Goal: Answer question/provide support: Share knowledge or assist other users

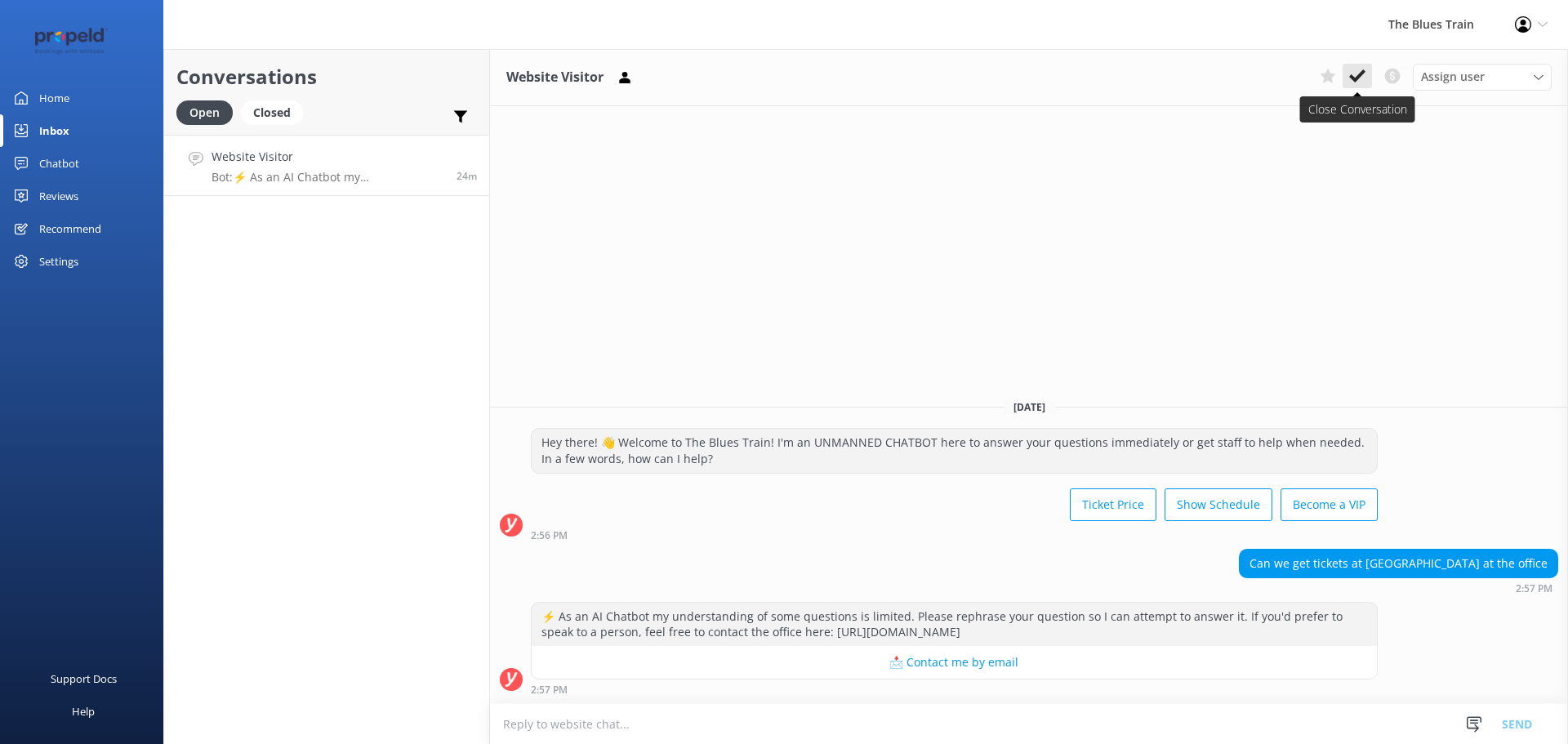
click at [1364, 73] on use at bounding box center [1357, 75] width 16 height 13
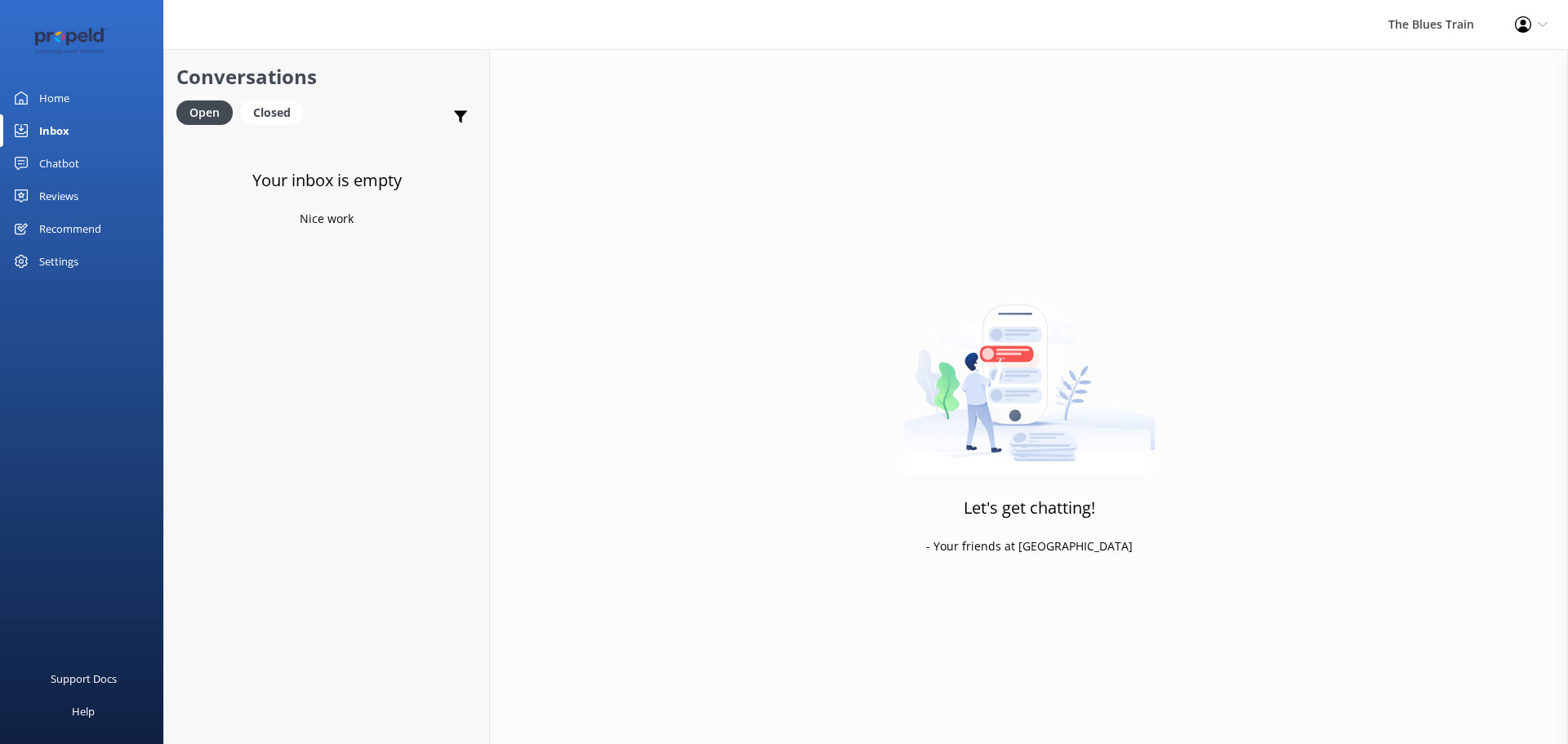
click at [58, 74] on div at bounding box center [82, 41] width 163 height 82
click at [84, 102] on link "Home" at bounding box center [82, 98] width 163 height 33
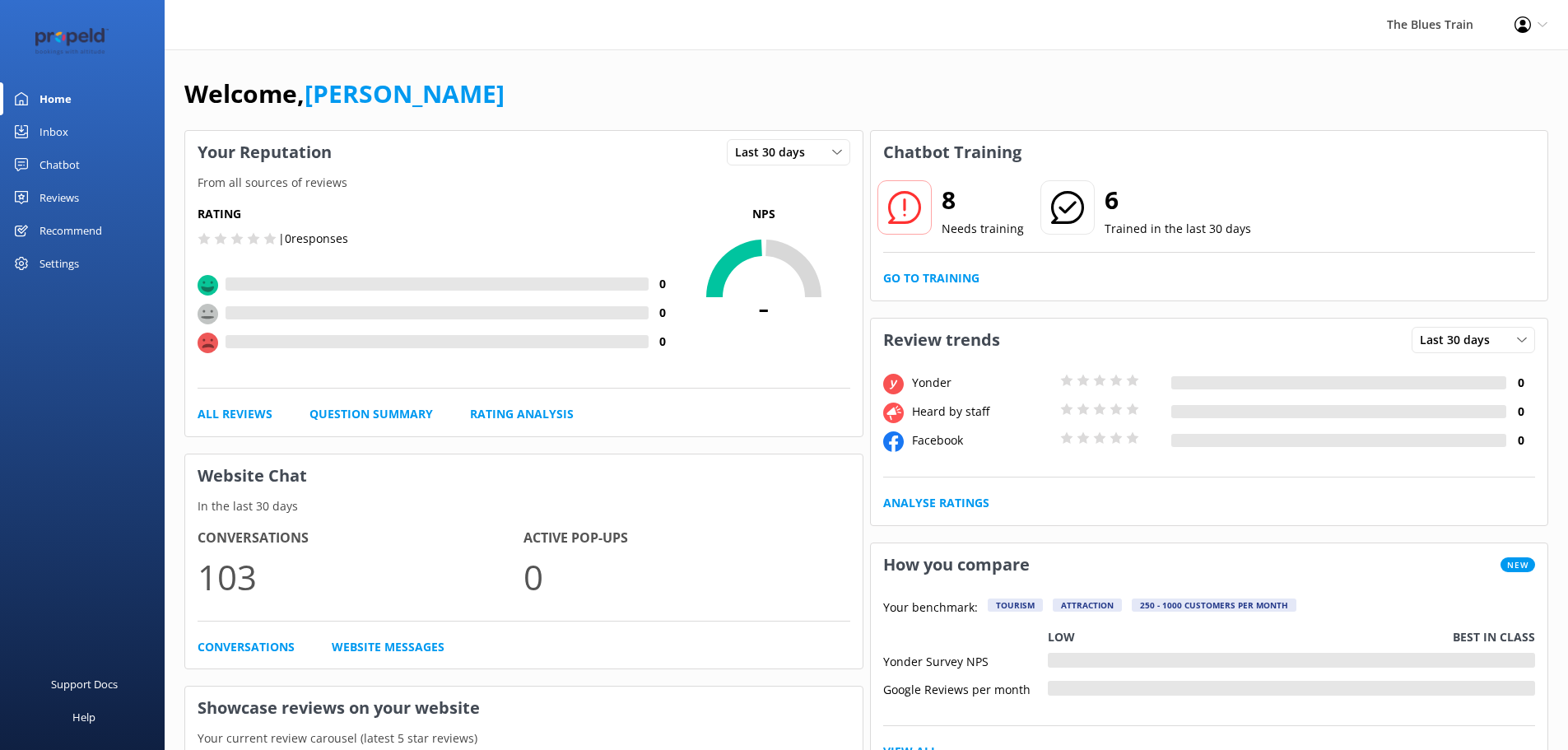
click at [71, 161] on div "Chatbot" at bounding box center [59, 164] width 40 height 33
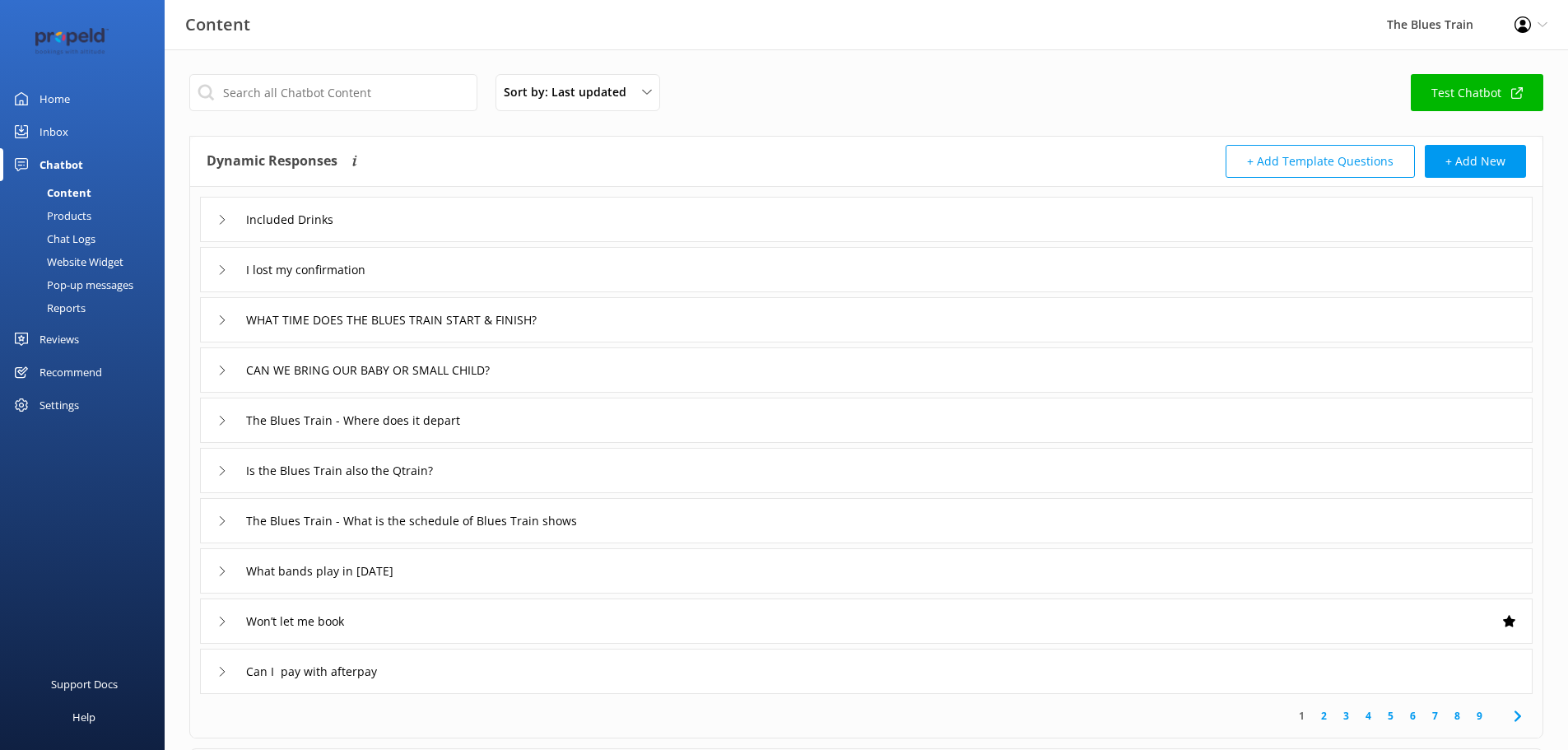
click at [80, 238] on div "Chat Logs" at bounding box center [53, 239] width 86 height 23
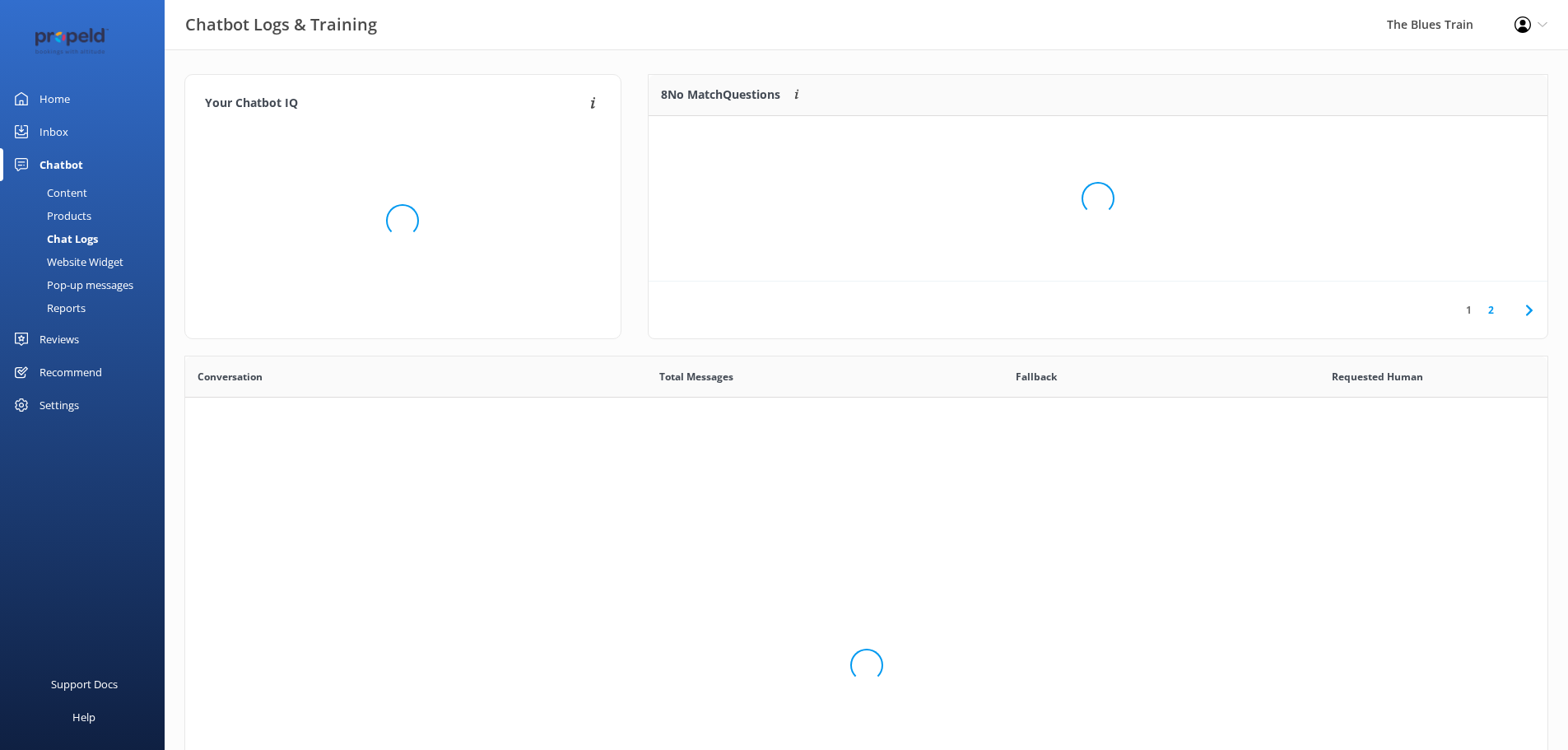
scroll to position [565, 1350]
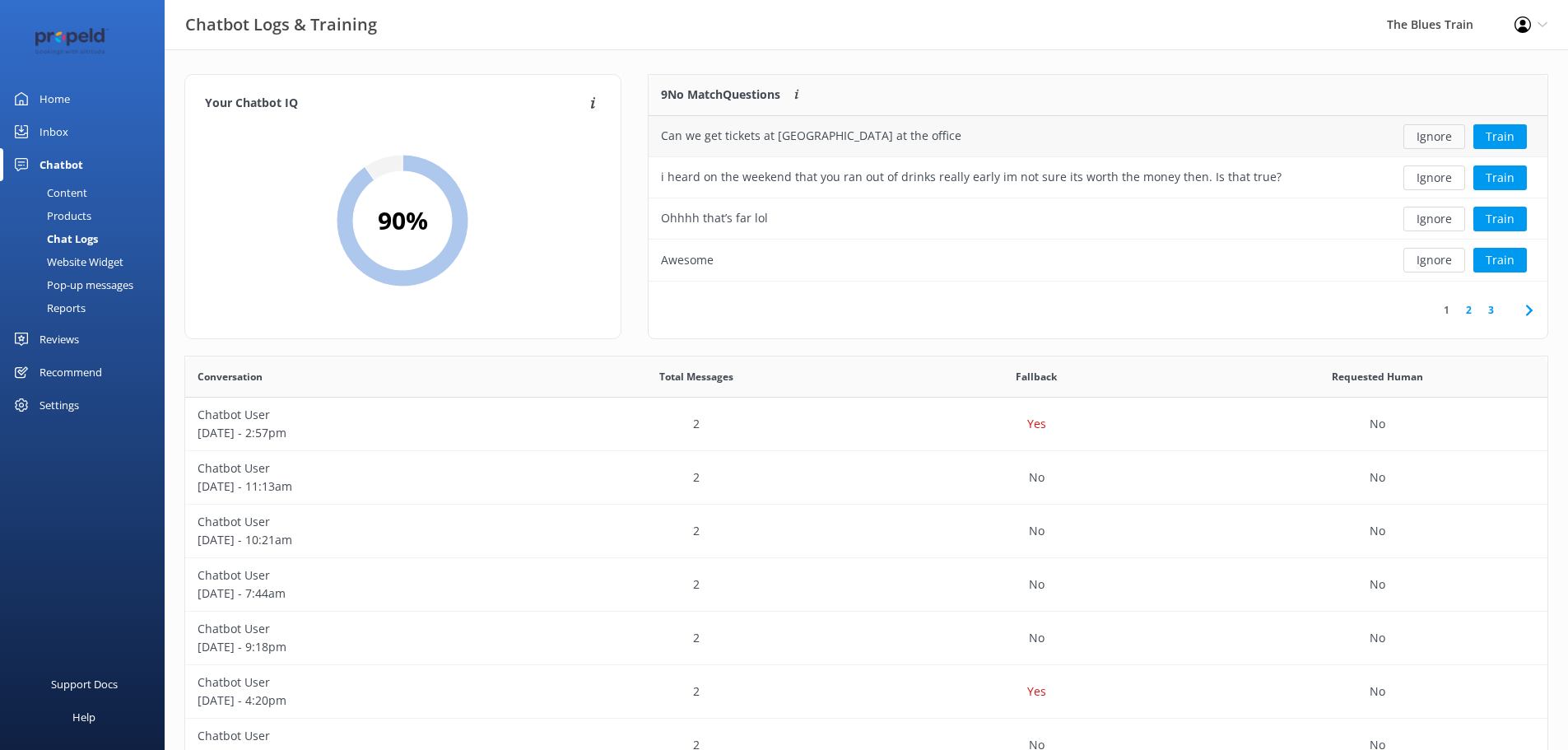
click at [1436, 139] on button "Ignore" at bounding box center [1434, 137] width 62 height 25
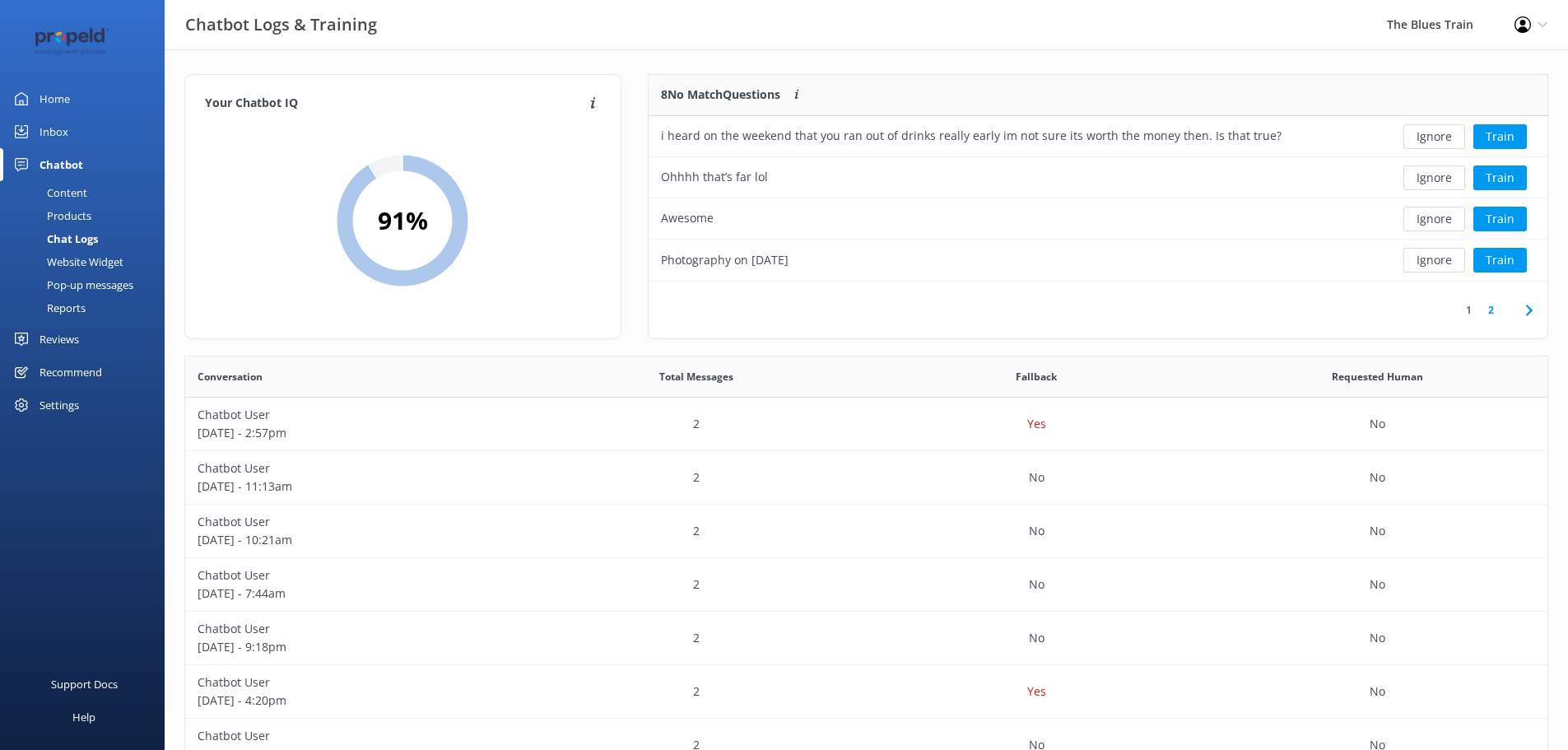
click at [1436, 139] on button "Ignore" at bounding box center [1434, 137] width 62 height 25
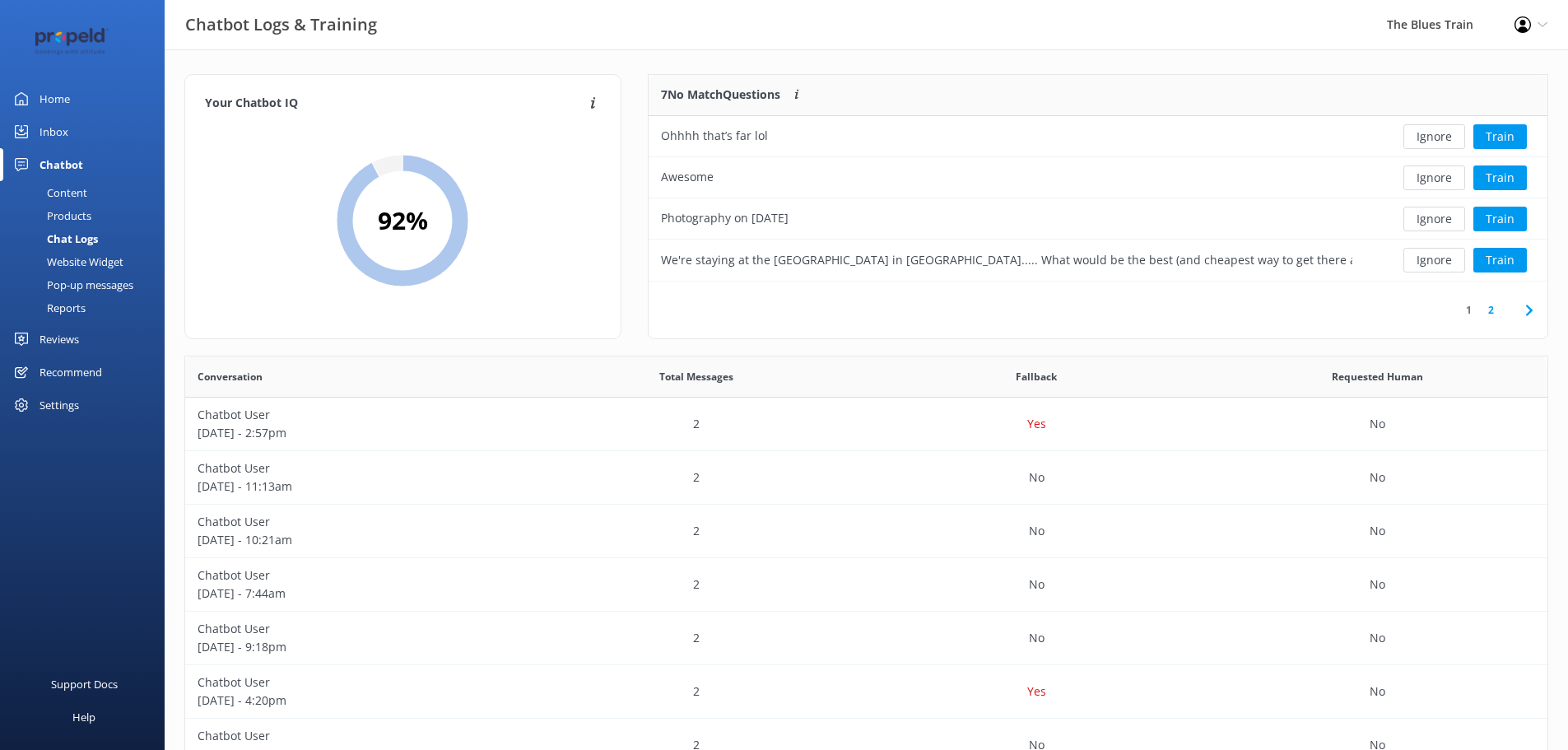
click at [1436, 139] on button "Ignore" at bounding box center [1434, 137] width 62 height 25
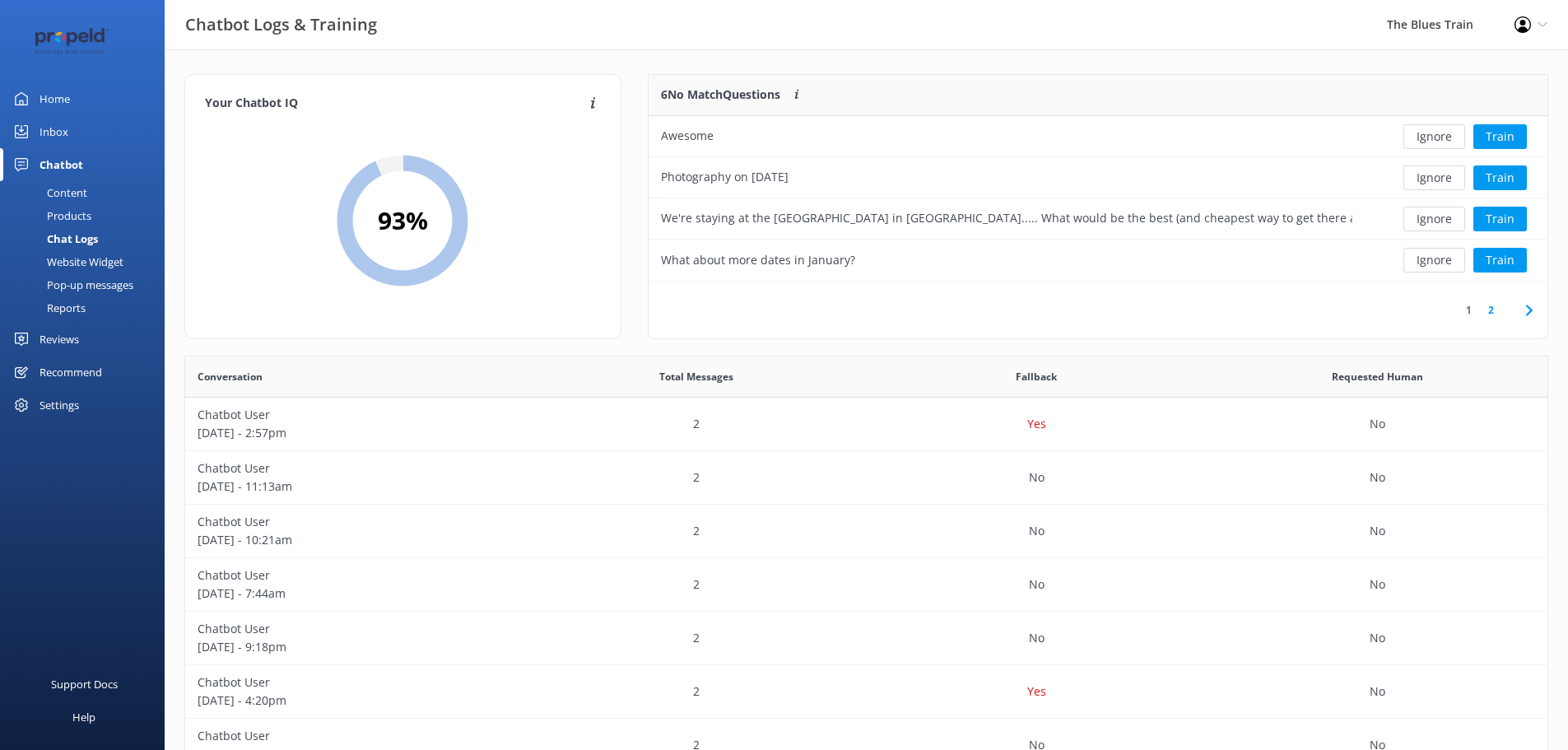
click at [1436, 139] on button "Ignore" at bounding box center [1434, 137] width 62 height 25
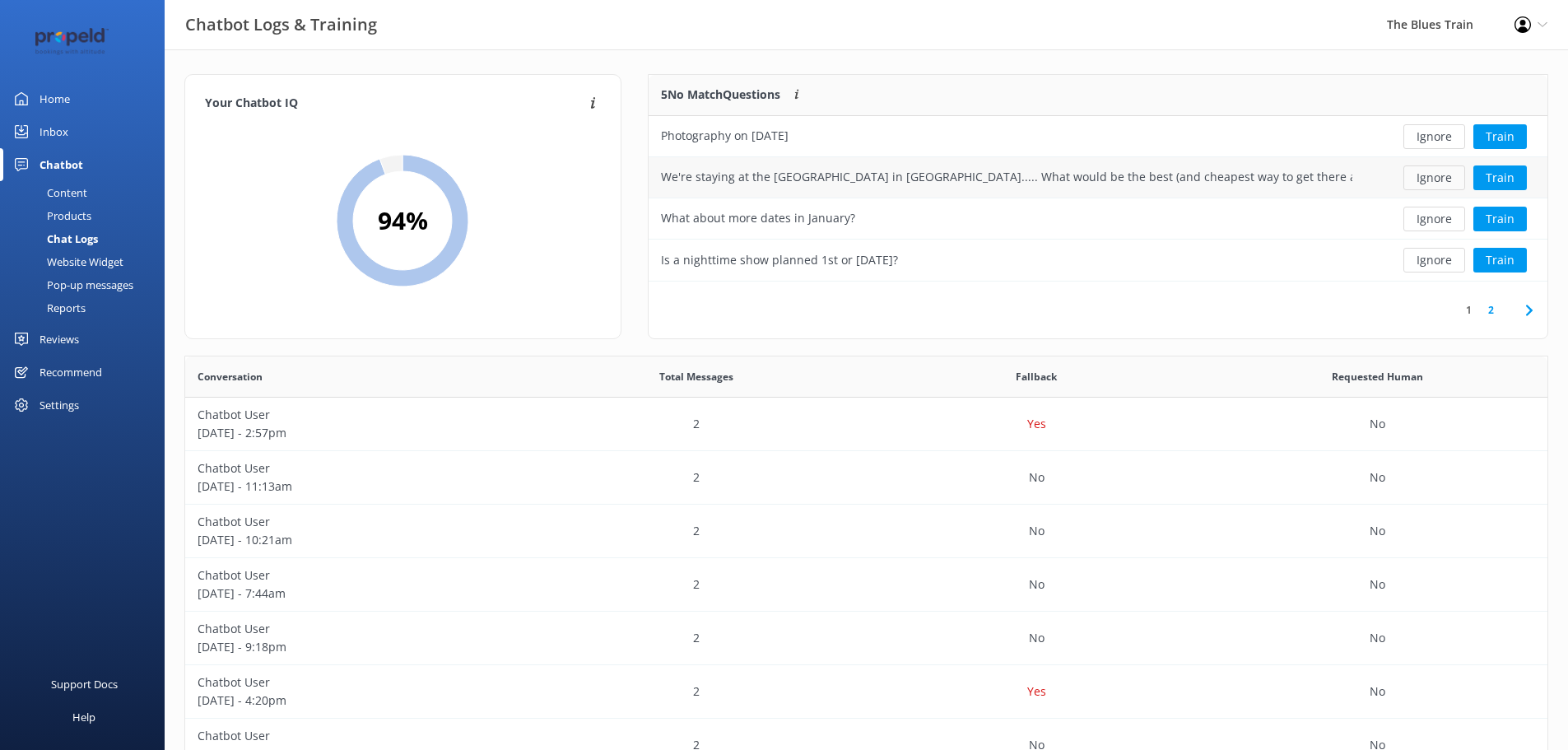
click at [1452, 181] on button "Ignore" at bounding box center [1434, 178] width 62 height 25
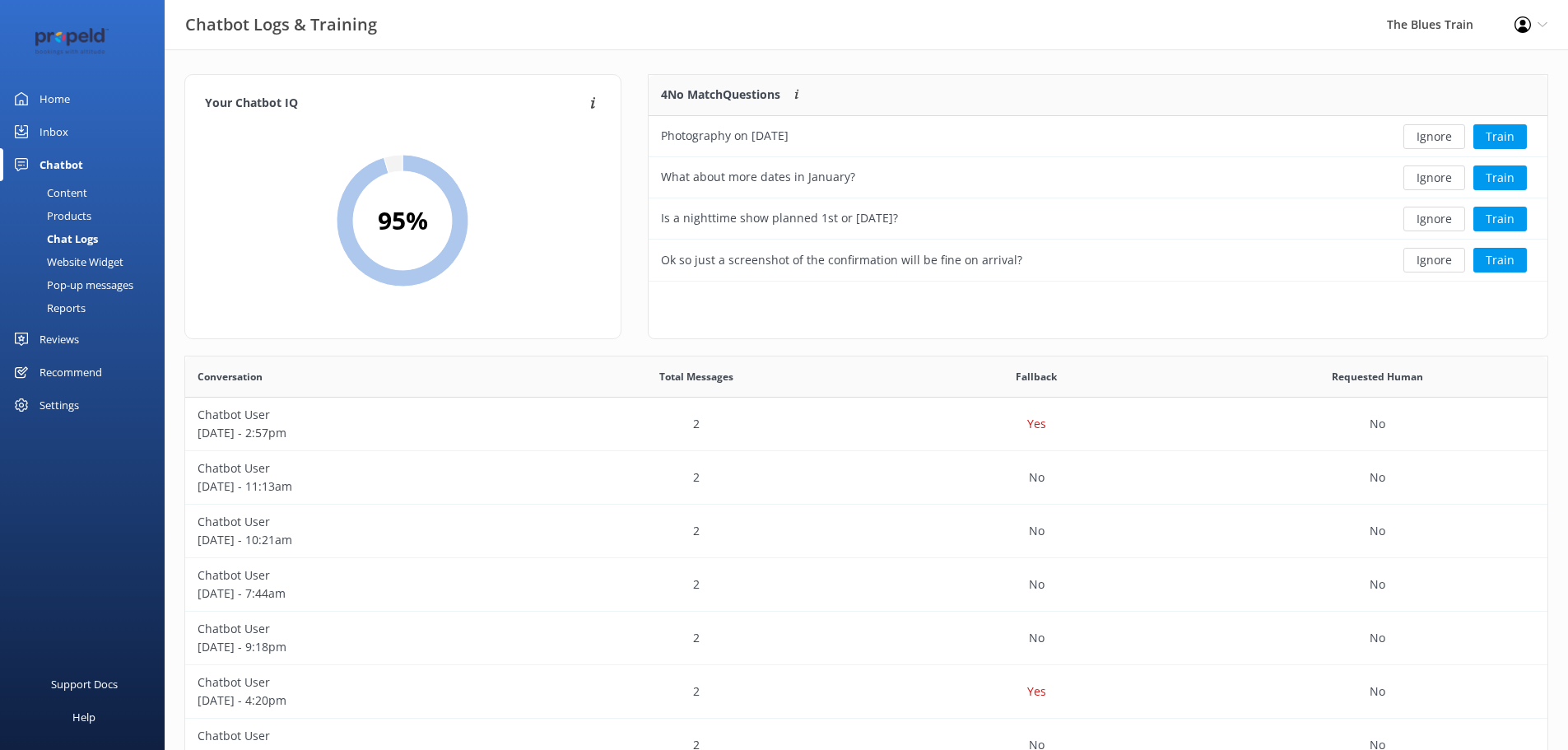
click at [1452, 181] on button "Ignore" at bounding box center [1434, 178] width 62 height 25
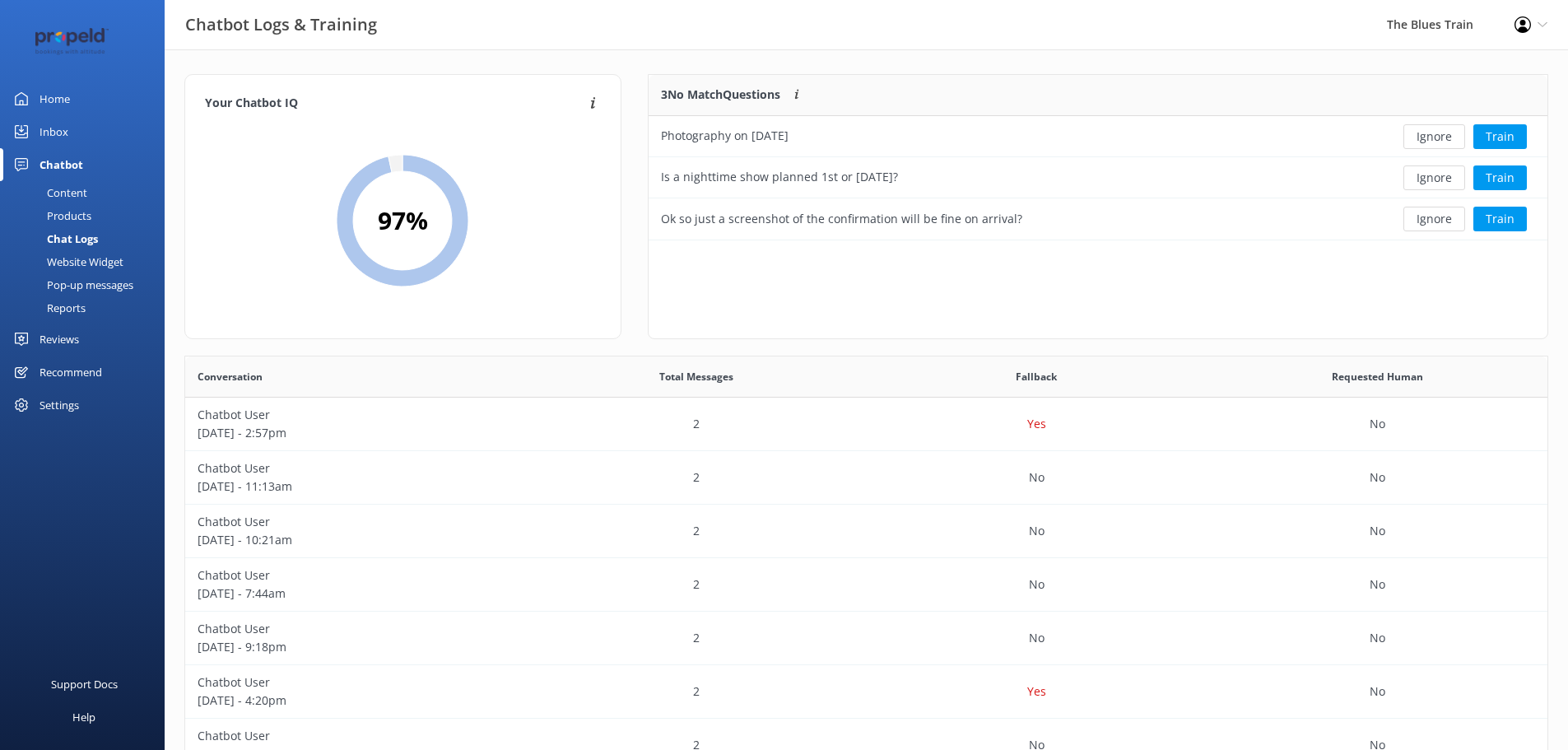
scroll to position [153, 887]
click at [1452, 181] on button "Ignore" at bounding box center [1434, 178] width 62 height 25
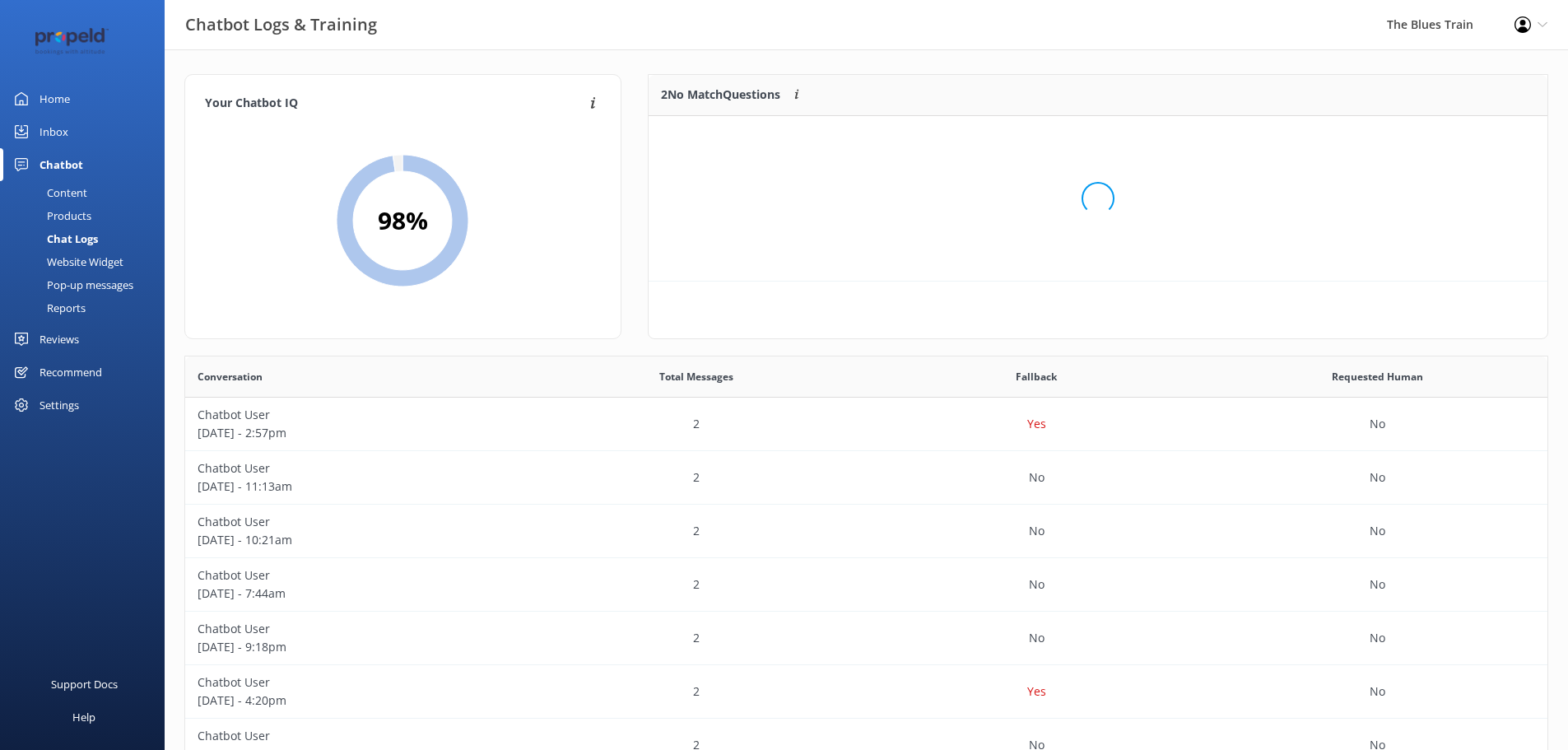
scroll to position [112, 887]
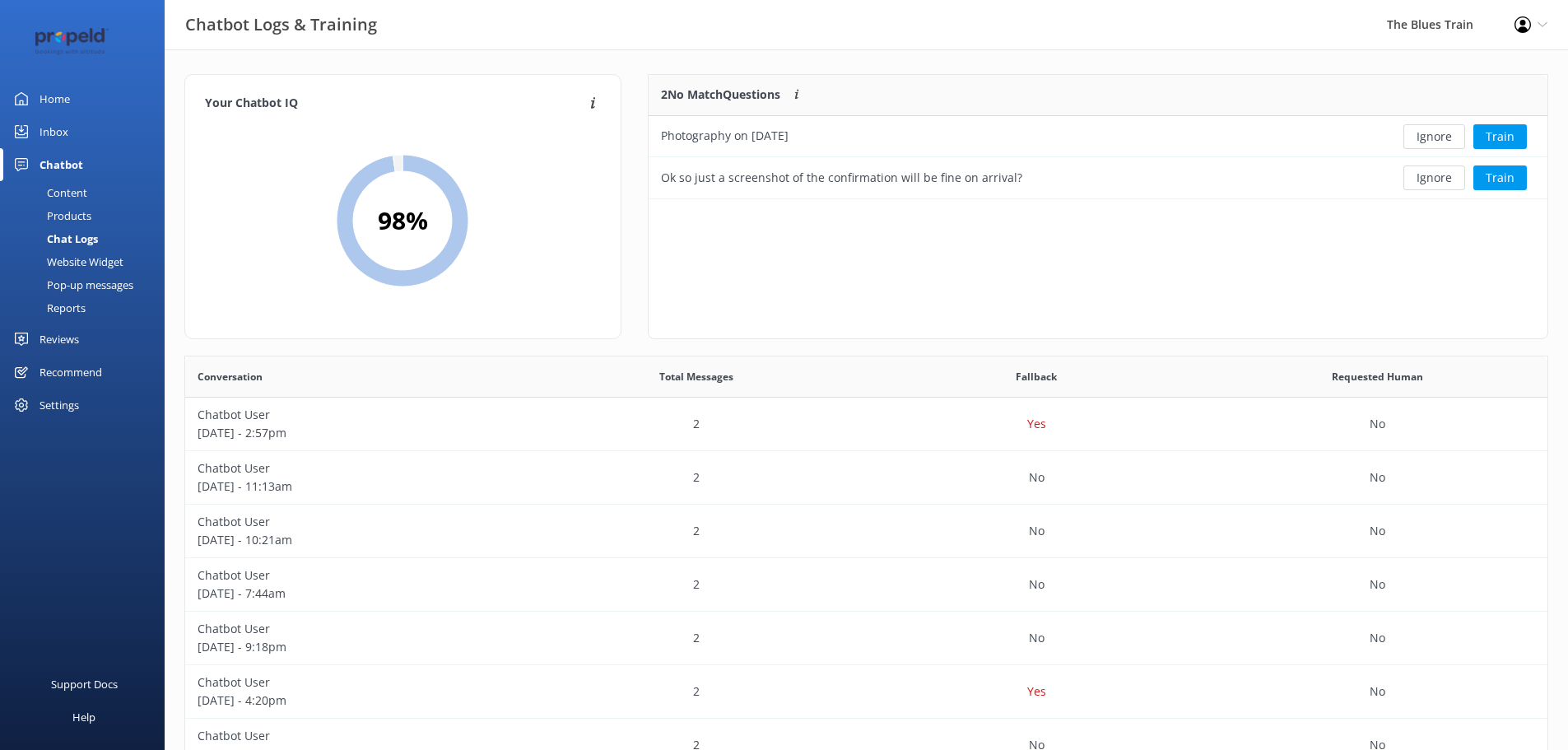
click at [1452, 181] on button "Ignore" at bounding box center [1434, 178] width 62 height 25
click at [1434, 137] on button "Ignore" at bounding box center [1434, 137] width 62 height 25
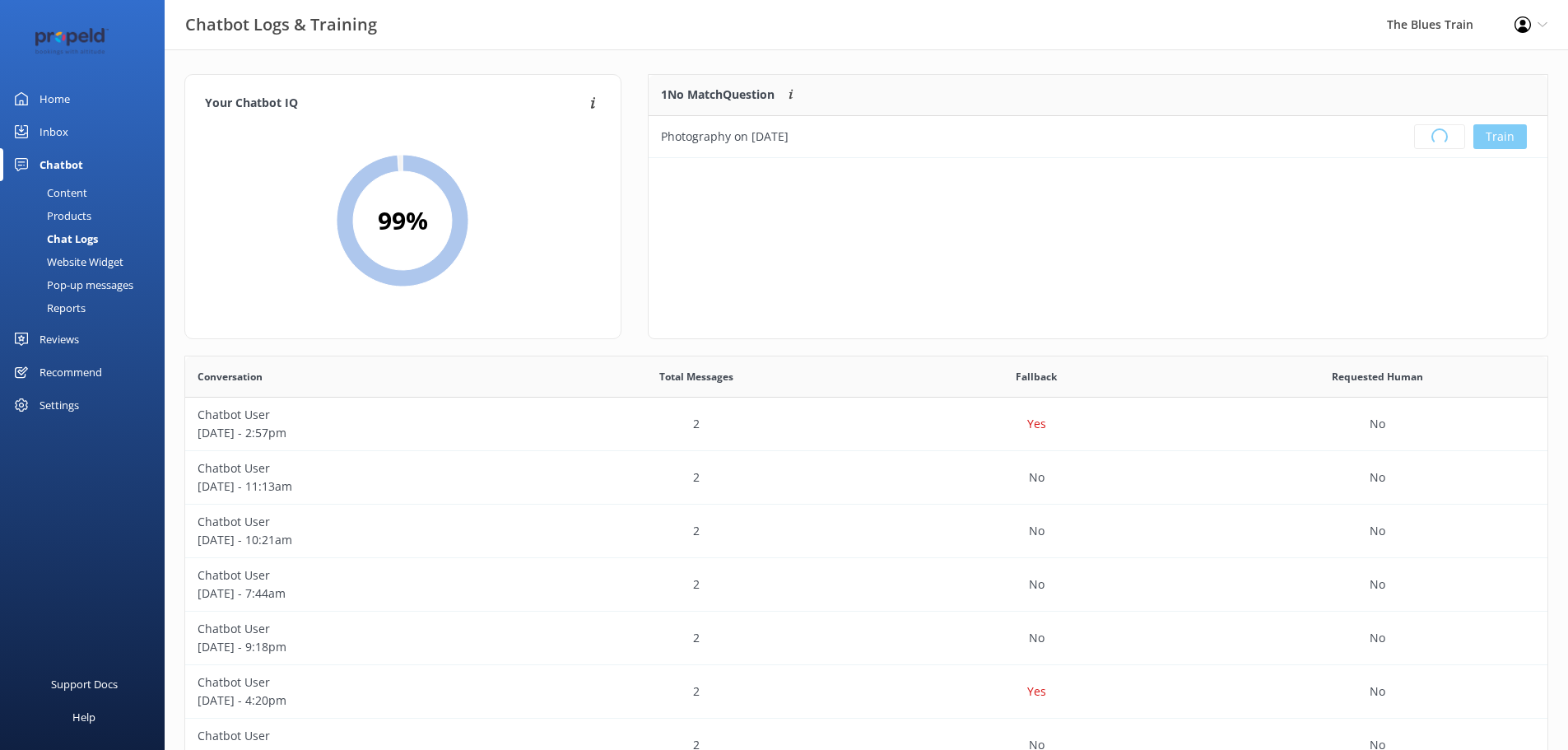
scroll to position [193, 887]
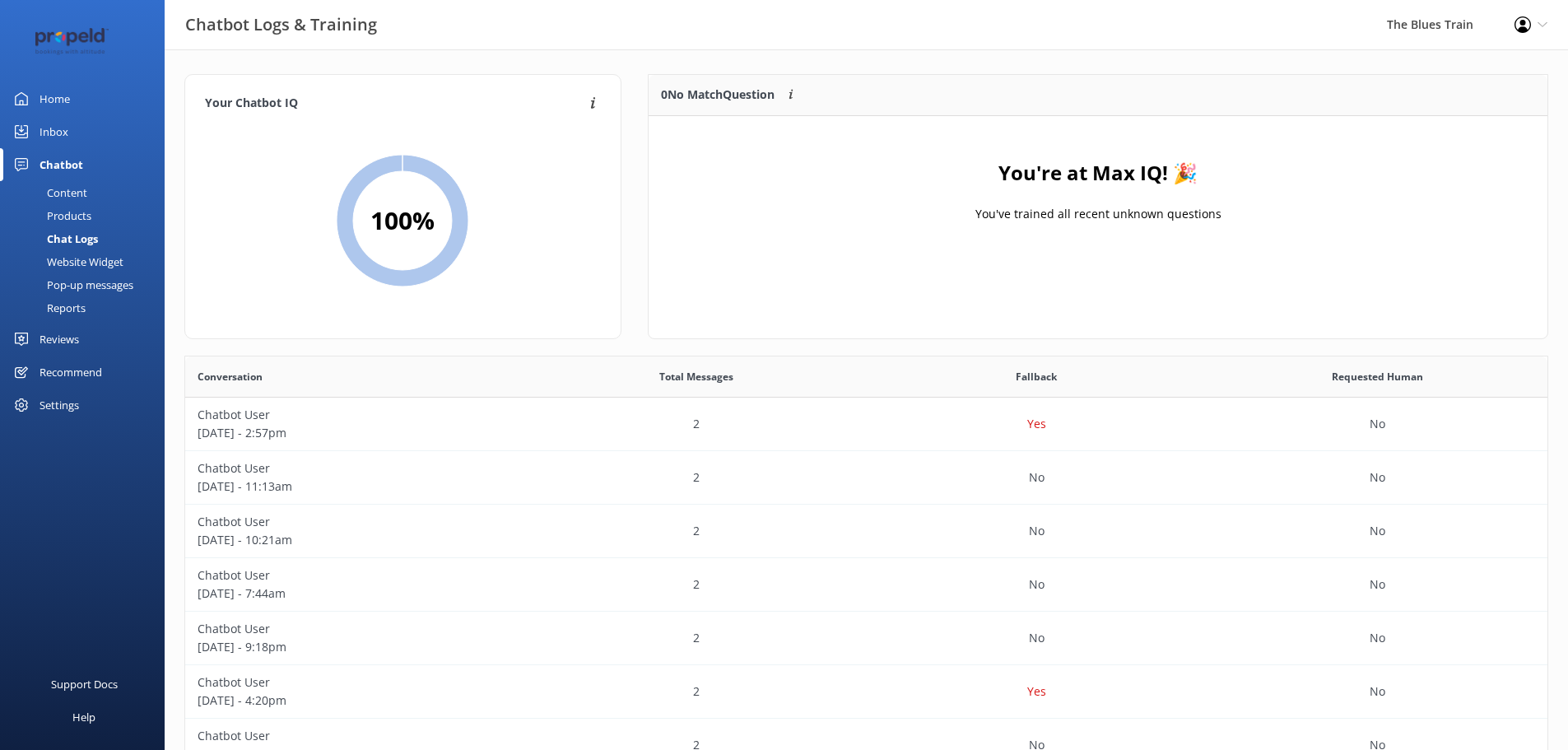
click at [93, 135] on link "Inbox" at bounding box center [82, 131] width 164 height 33
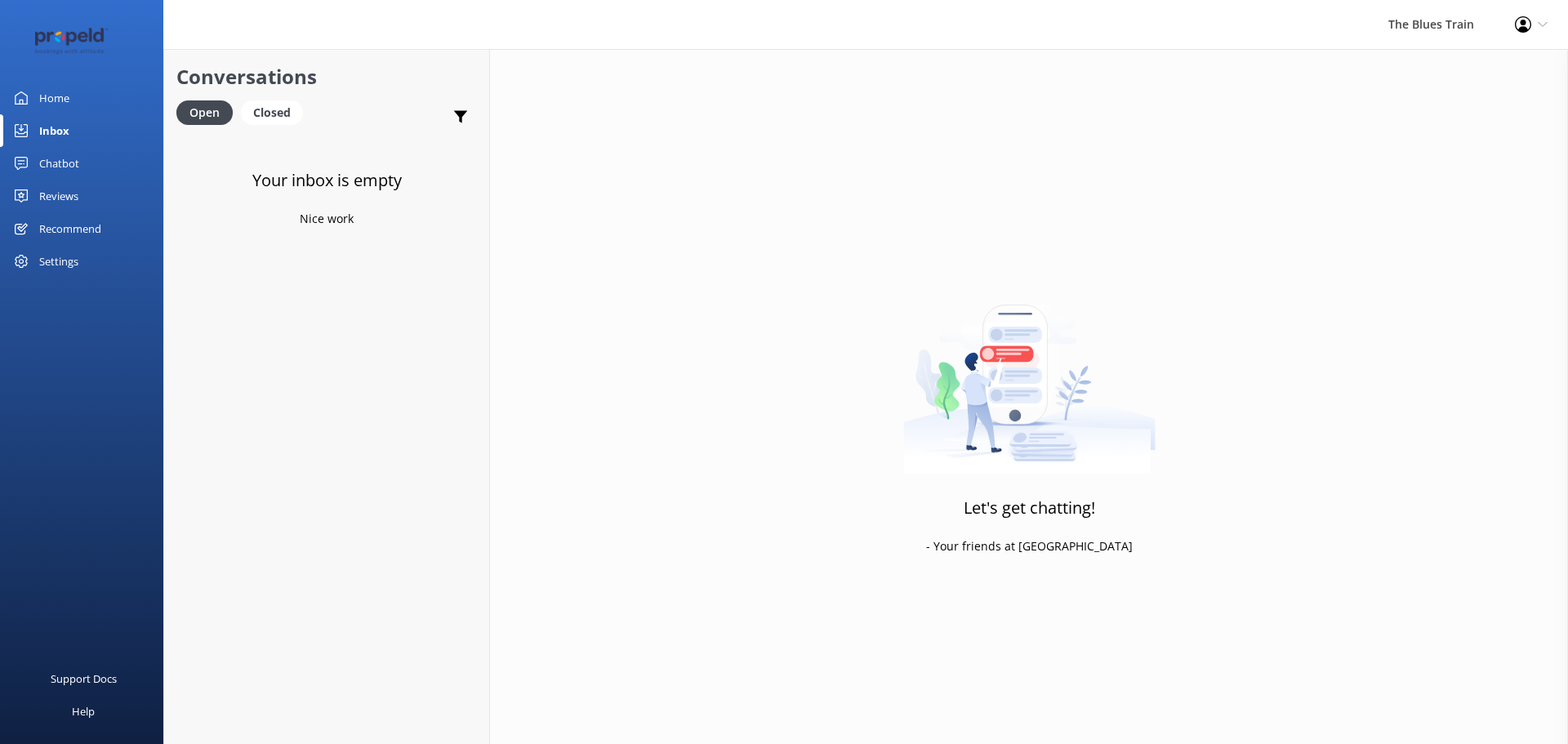
click at [78, 163] on div "Chatbot" at bounding box center [59, 163] width 40 height 33
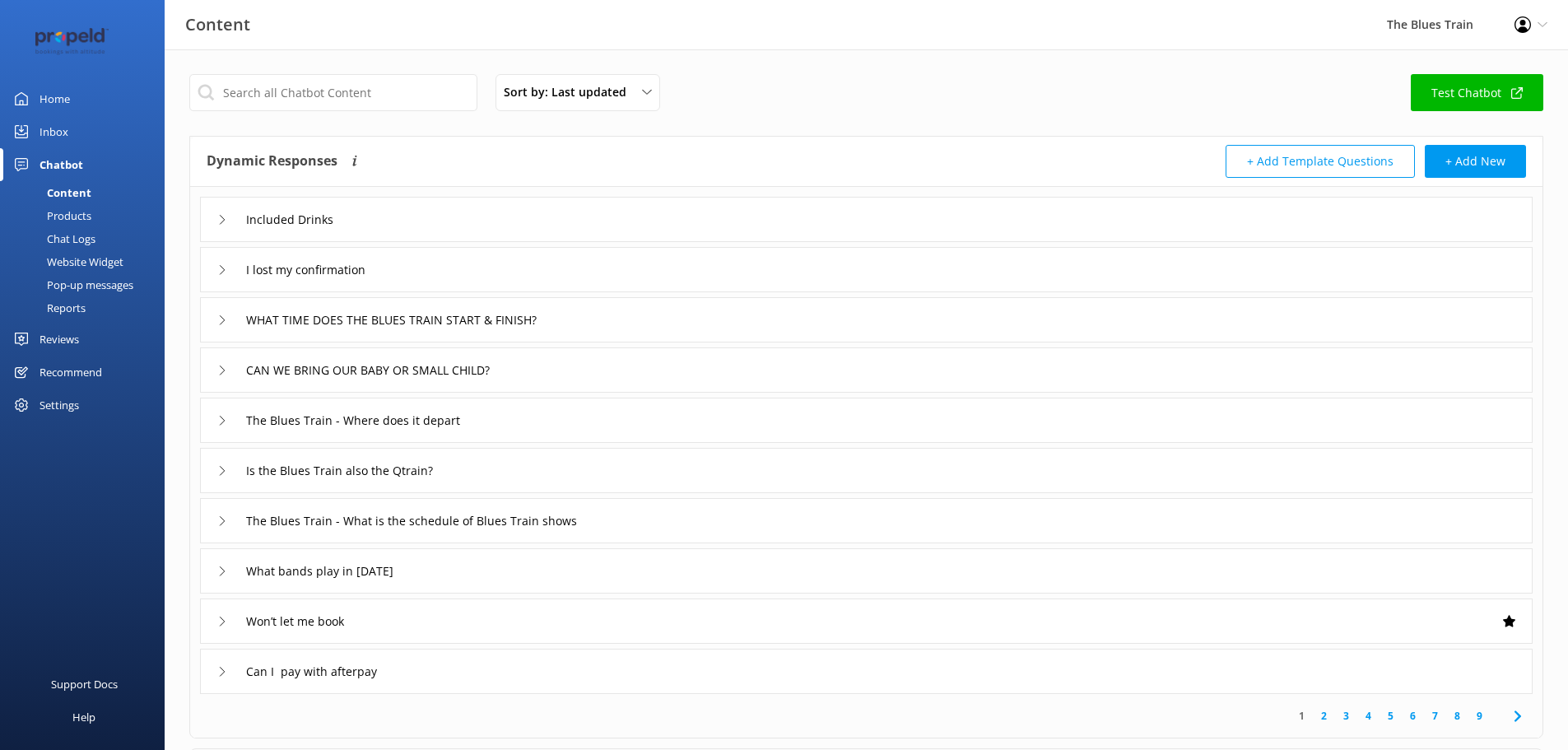
click at [61, 233] on div "Chat Logs" at bounding box center [53, 239] width 86 height 23
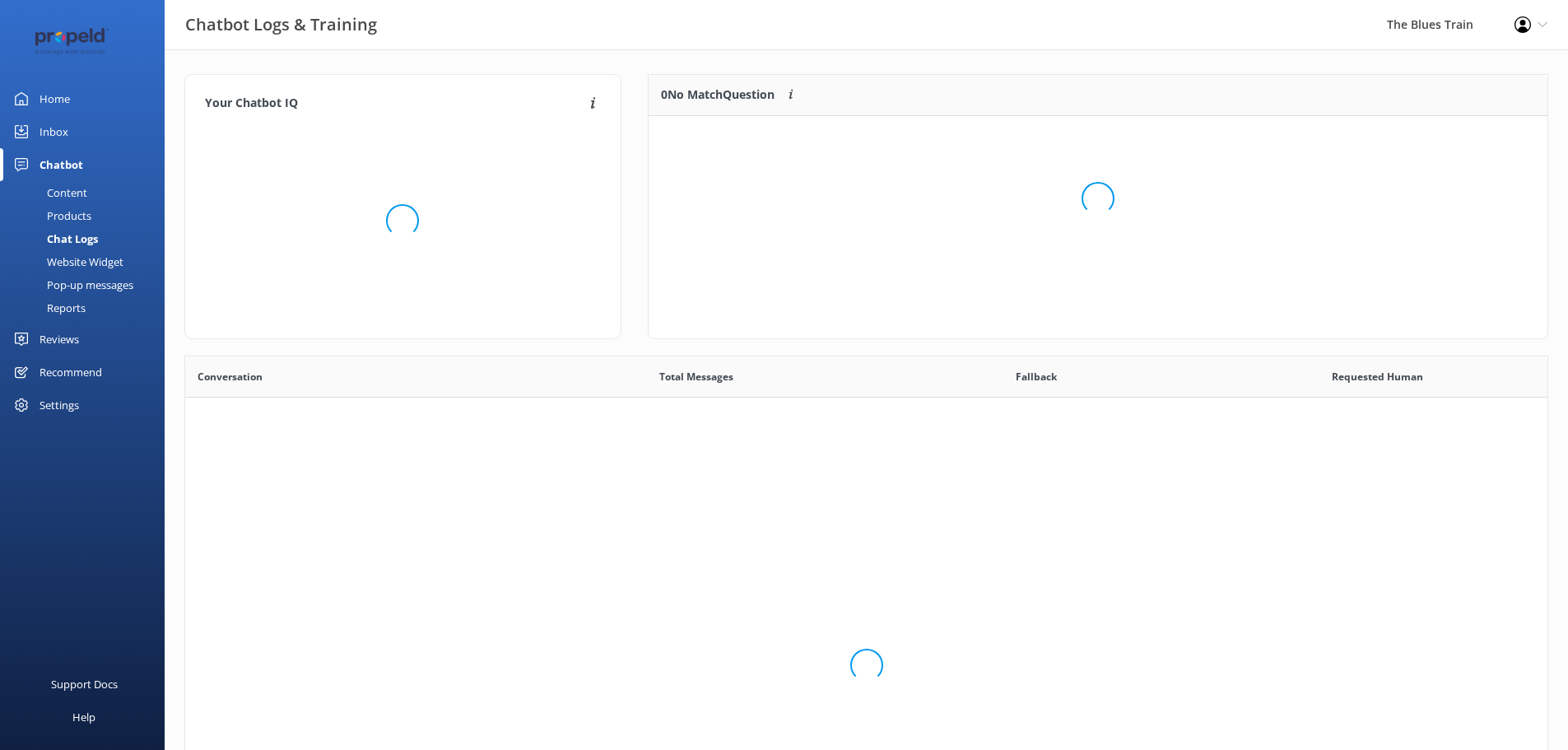
scroll to position [565, 1350]
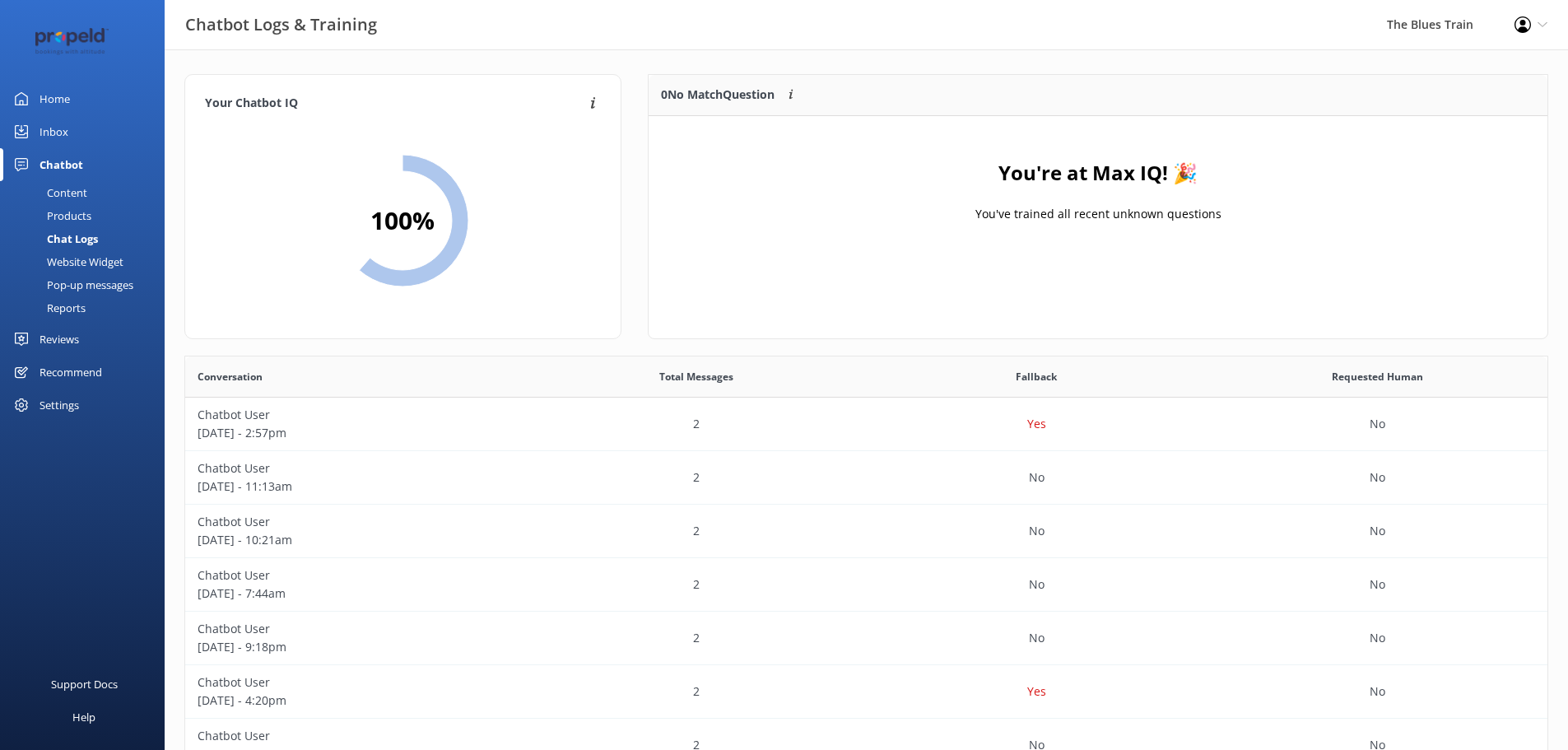
click at [90, 133] on link "Inbox" at bounding box center [82, 131] width 164 height 33
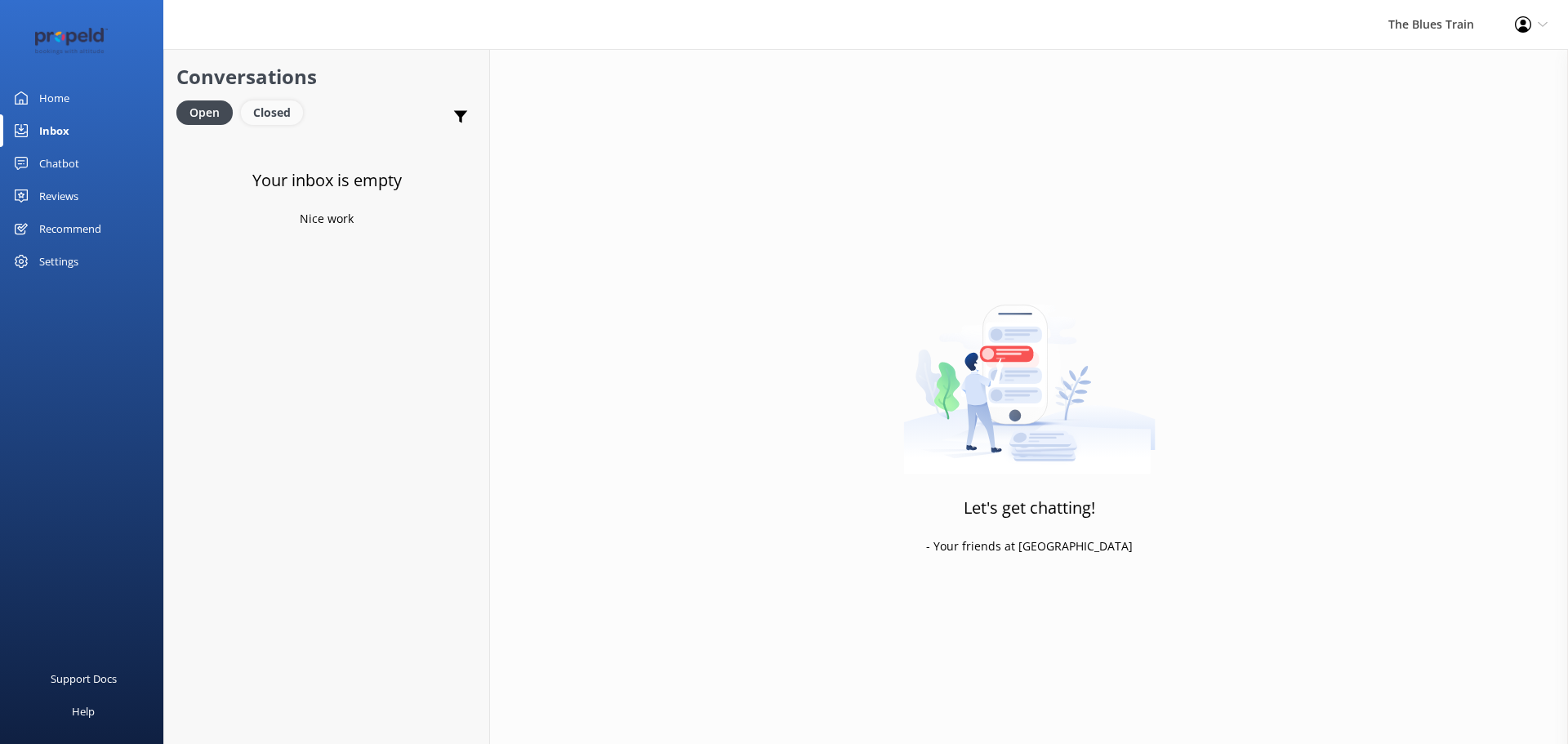
click at [273, 99] on div "Conversations Open Closed Important Converted Assigned to me Unassigned" at bounding box center [326, 91] width 325 height 86
click at [278, 105] on div "Closed" at bounding box center [272, 113] width 62 height 25
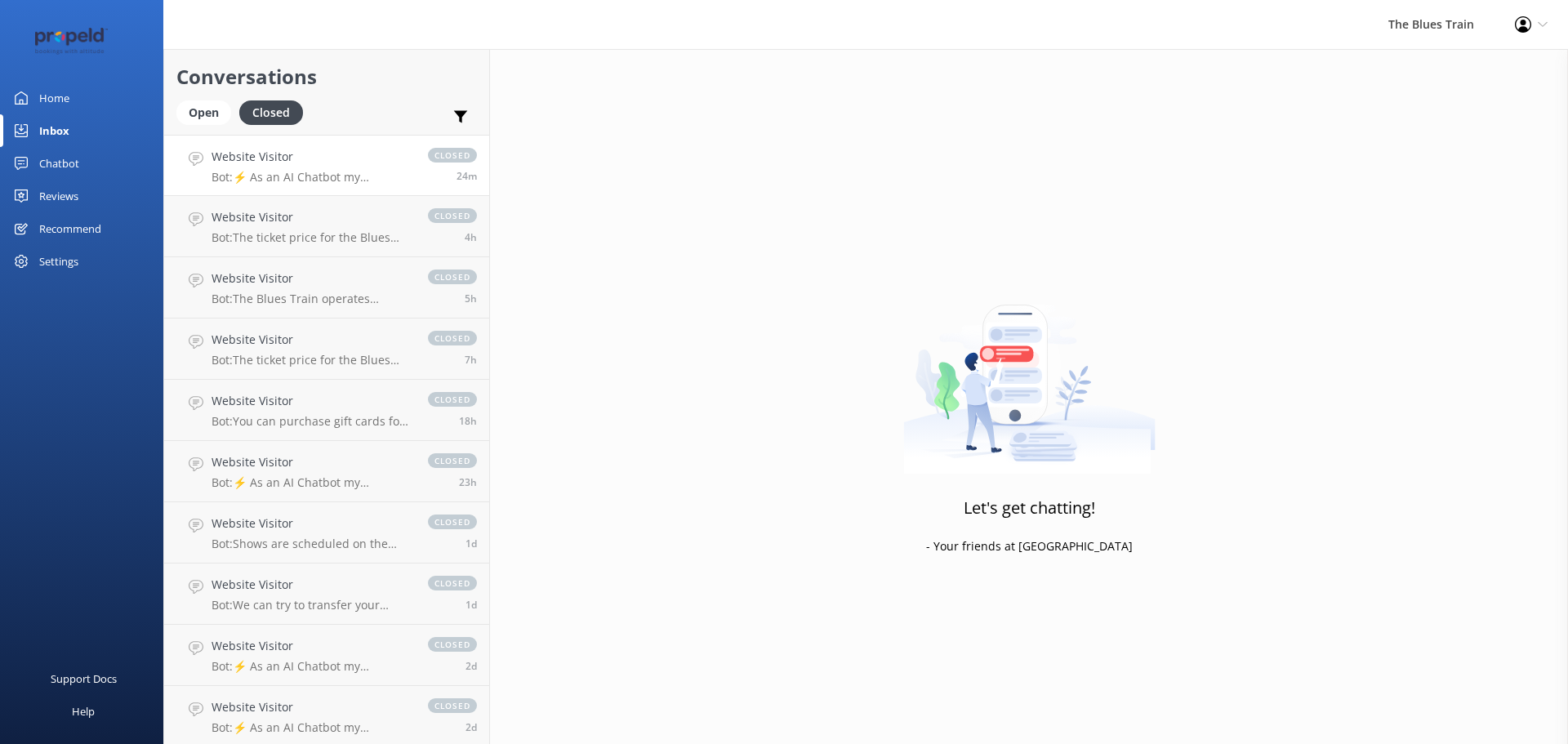
click at [316, 163] on h4 "Website Visitor" at bounding box center [311, 157] width 200 height 18
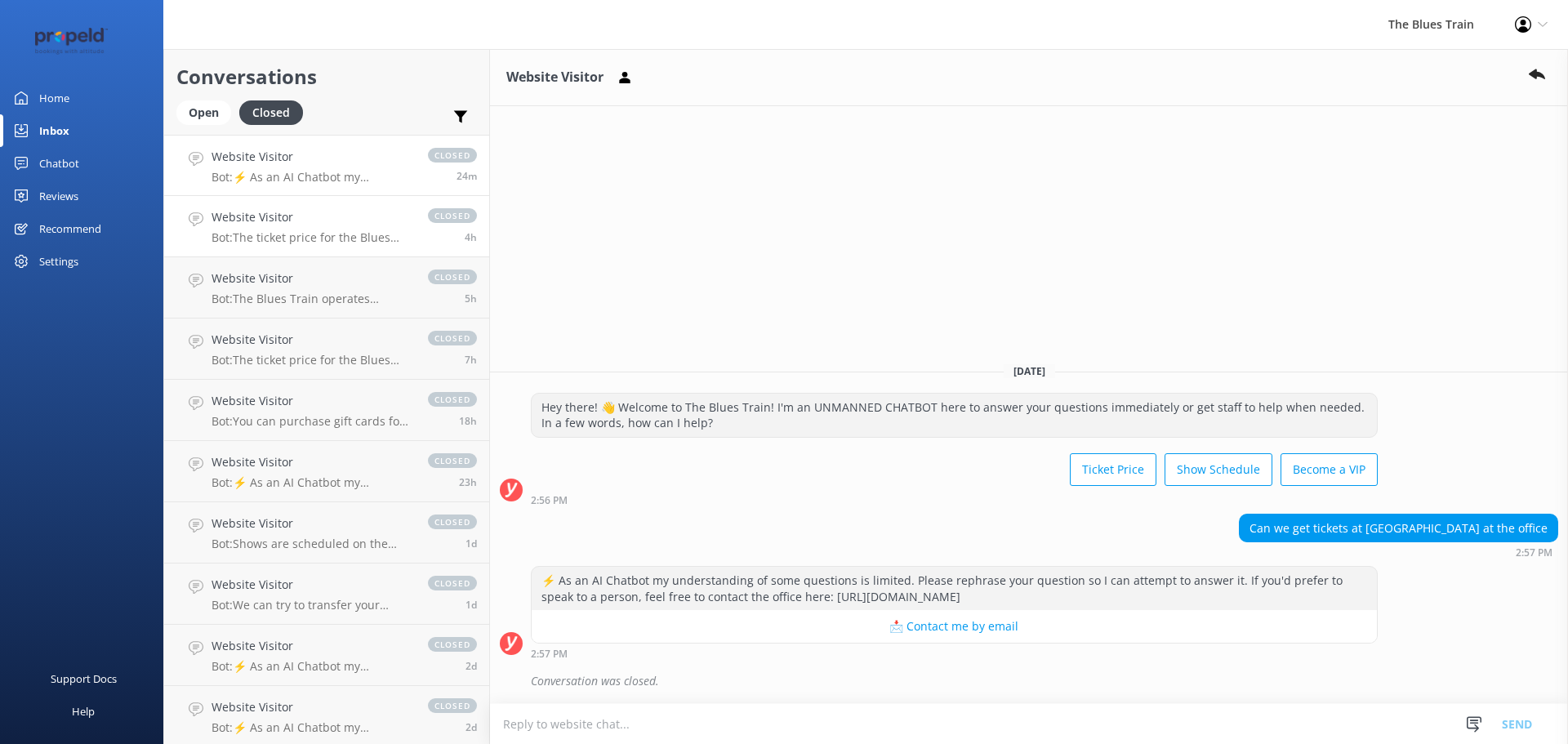
click at [335, 247] on link "Website Visitor Bot: The ticket price for the Blues Train is currently $175 per…" at bounding box center [326, 226] width 325 height 61
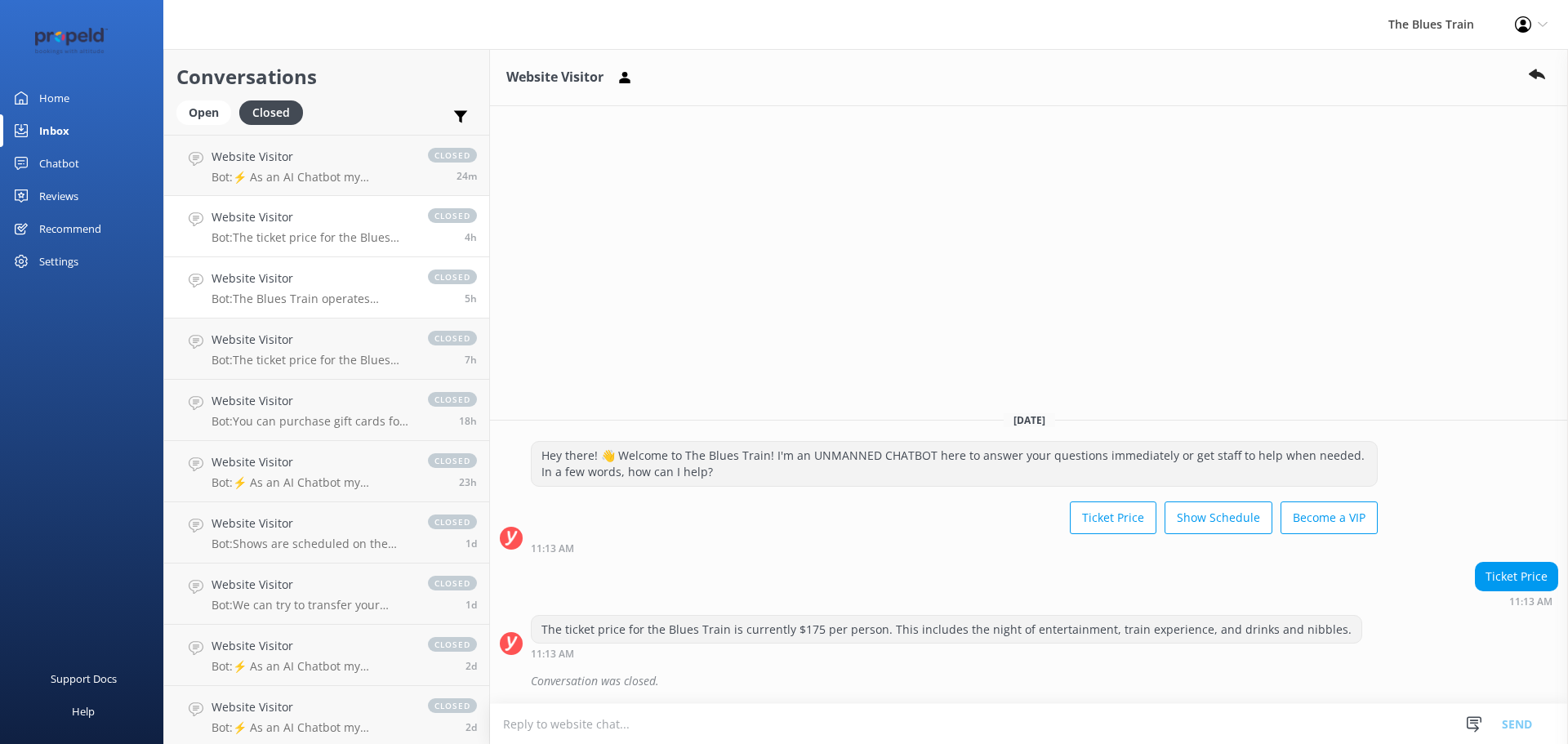
click at [344, 294] on p "Bot: The Blues Train operates between October and May, most Saturdays and some …" at bounding box center [311, 299] width 200 height 15
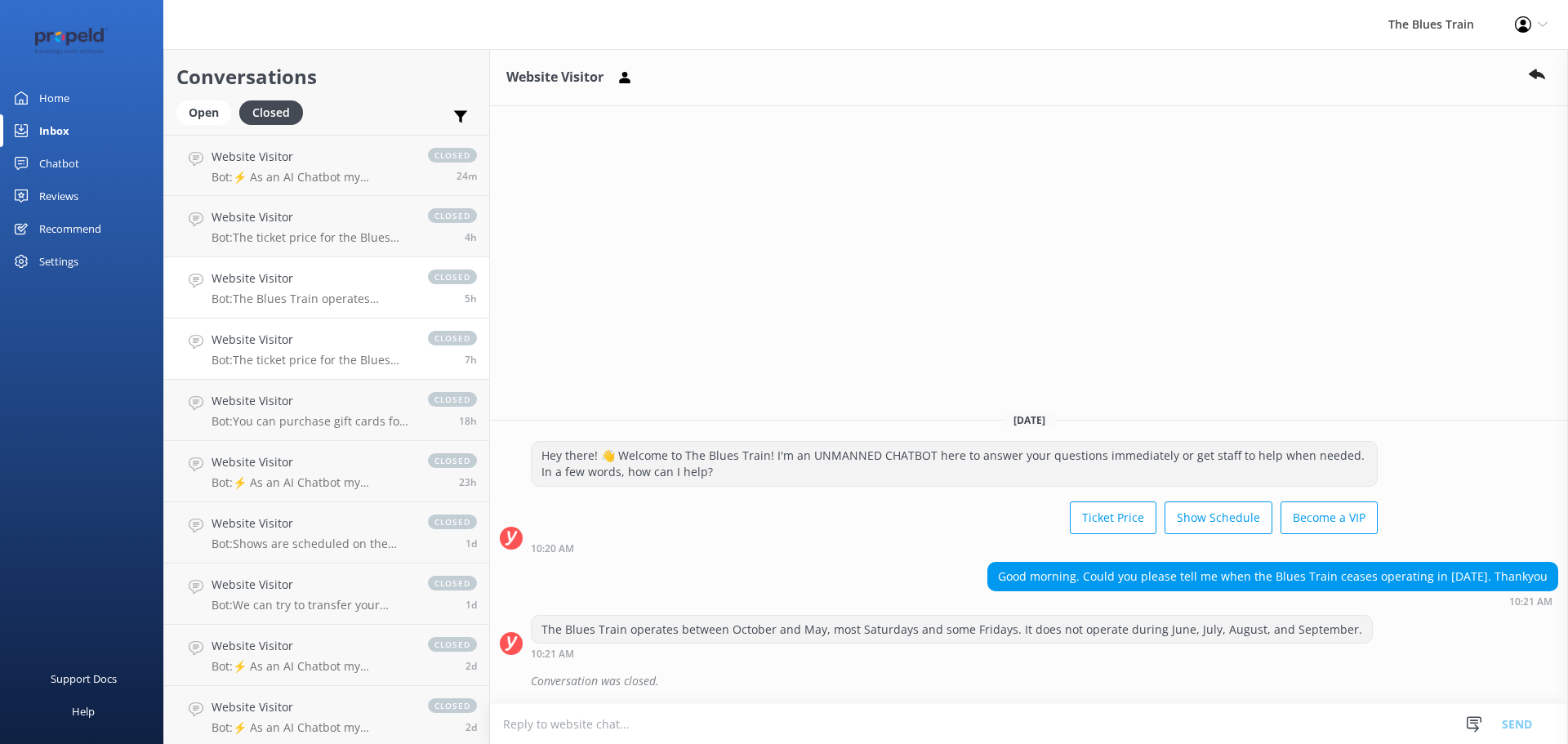
click at [341, 356] on p "Bot: The ticket price for the Blues Train is currently $175 per person. This in…" at bounding box center [311, 360] width 200 height 15
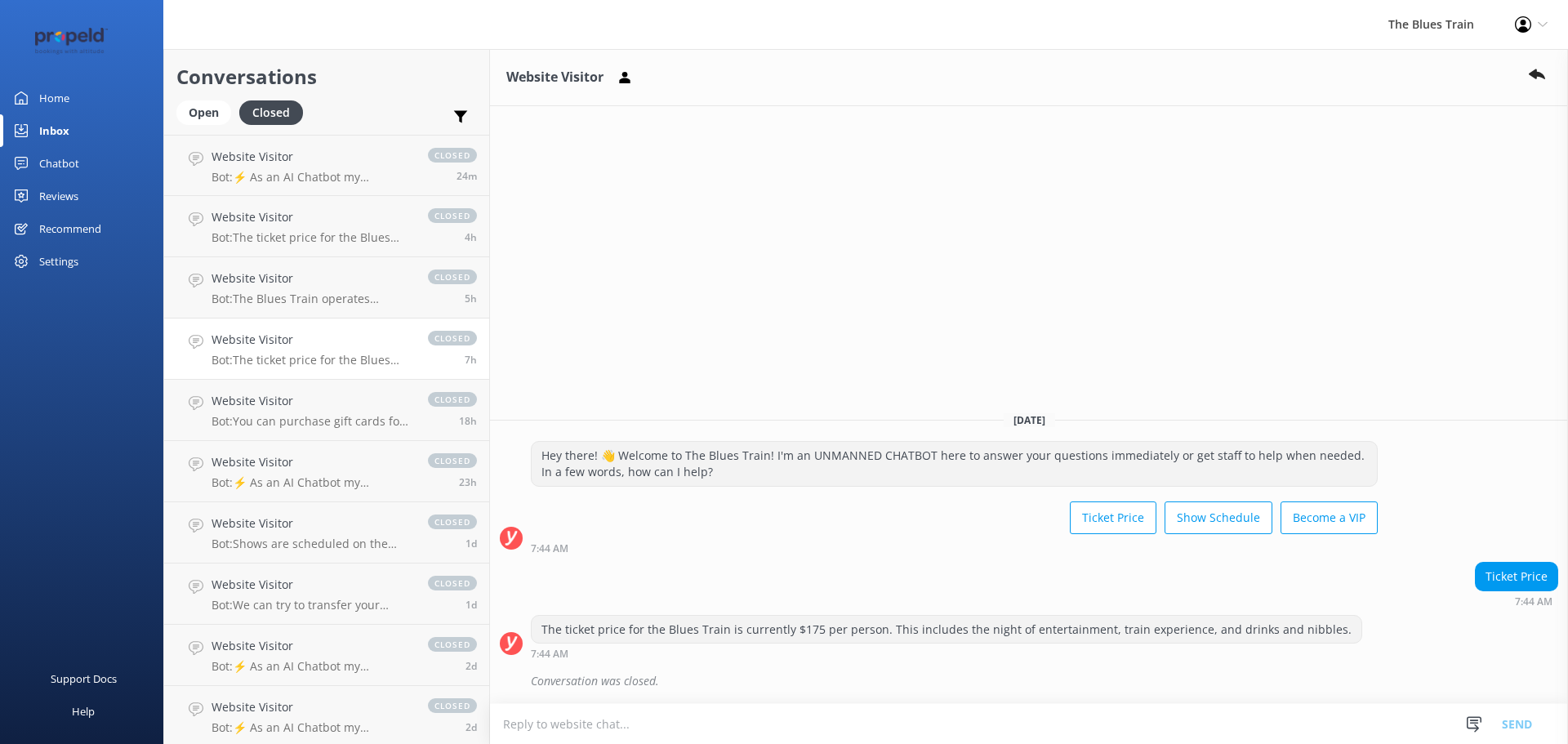
click at [80, 153] on link "Chatbot" at bounding box center [82, 163] width 163 height 33
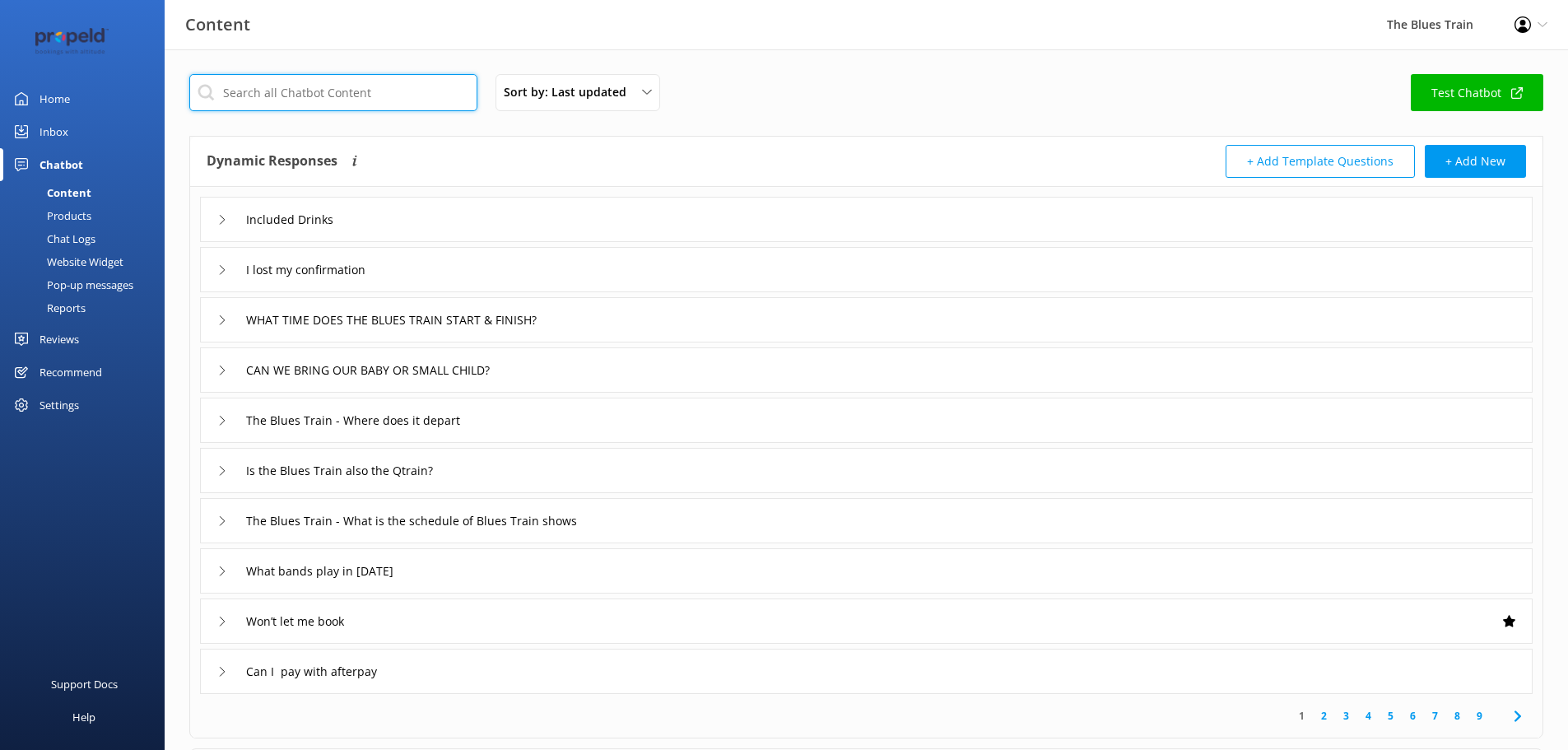
click at [370, 88] on input "text" at bounding box center [333, 92] width 288 height 37
type input "show"
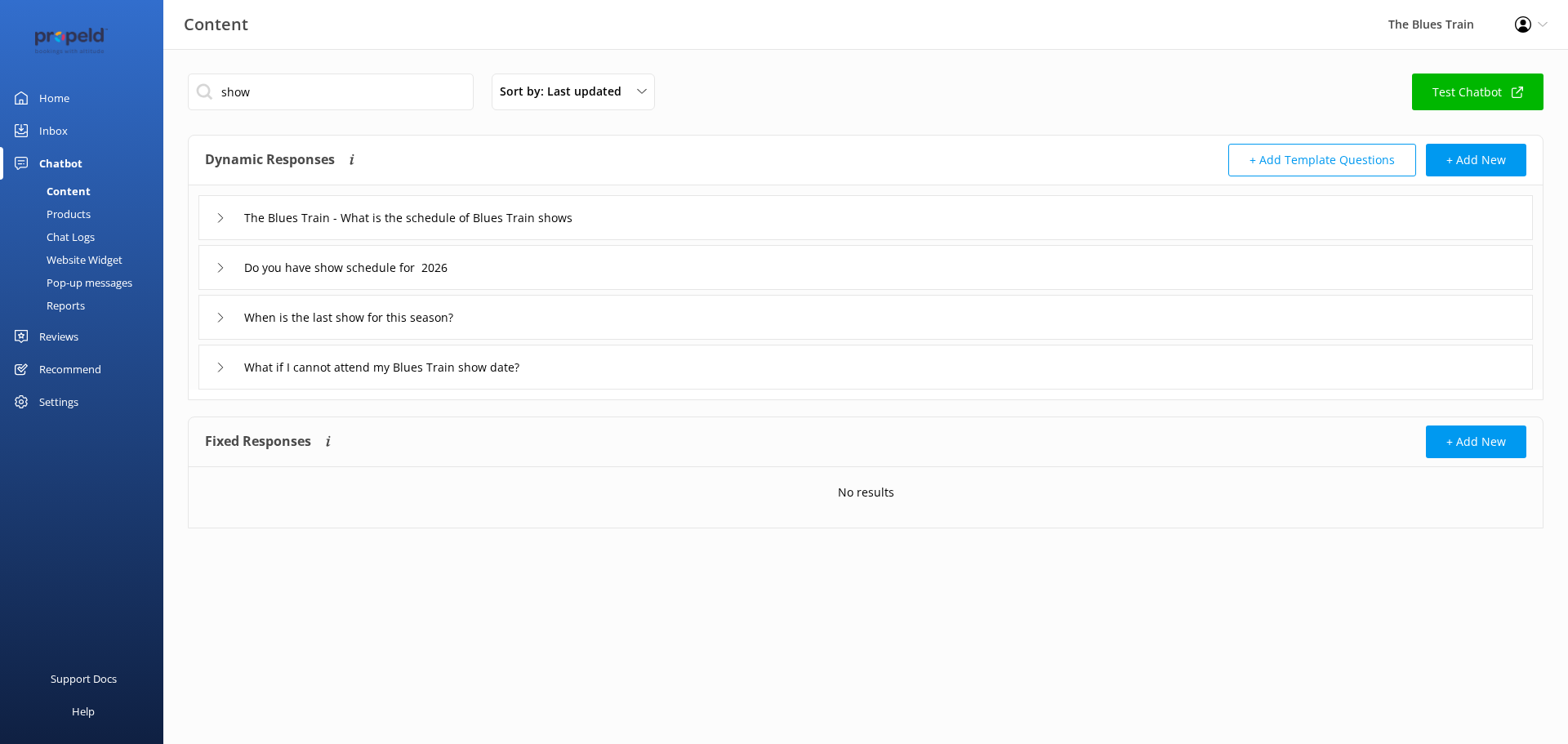
click at [219, 215] on icon at bounding box center [220, 217] width 10 height 10
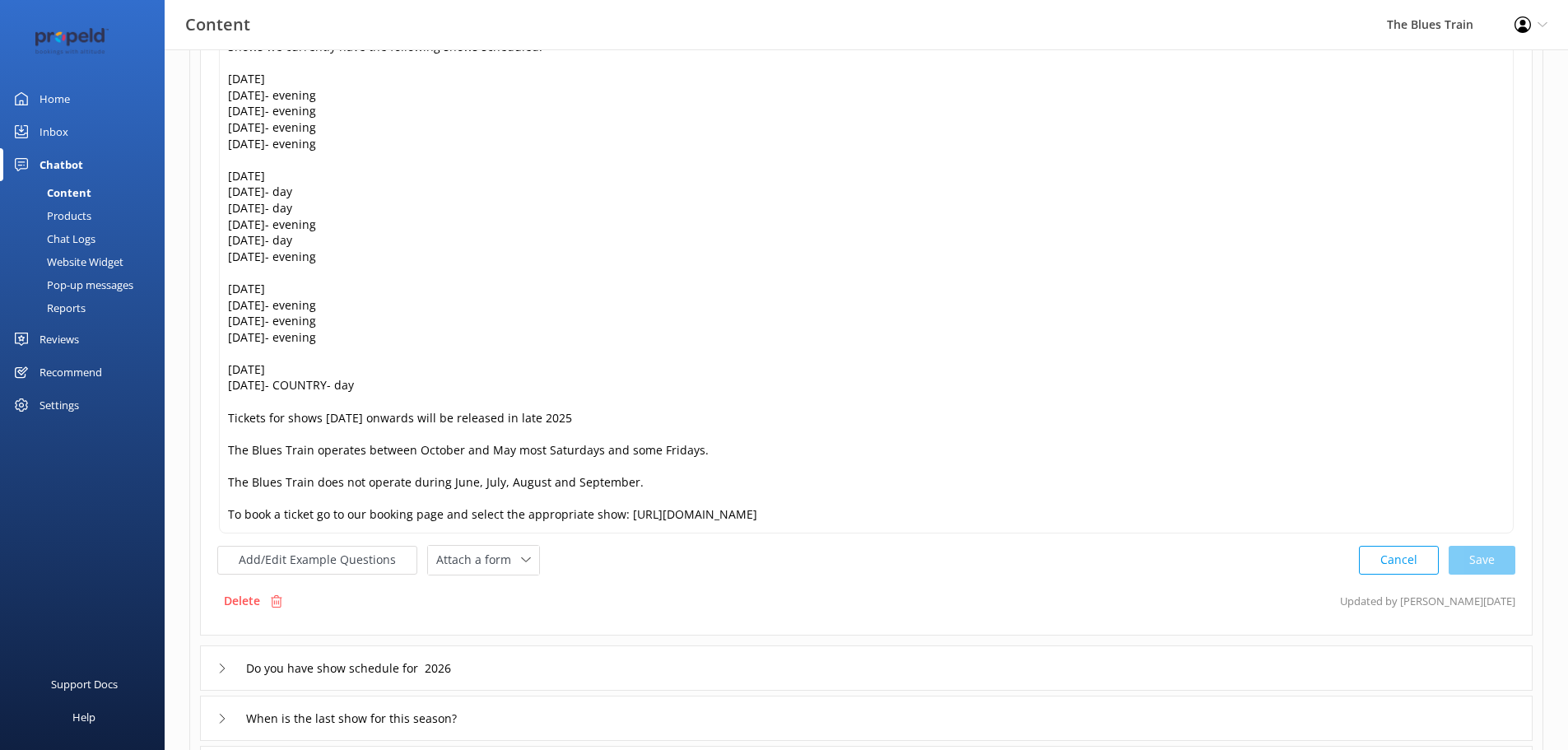
scroll to position [226, 0]
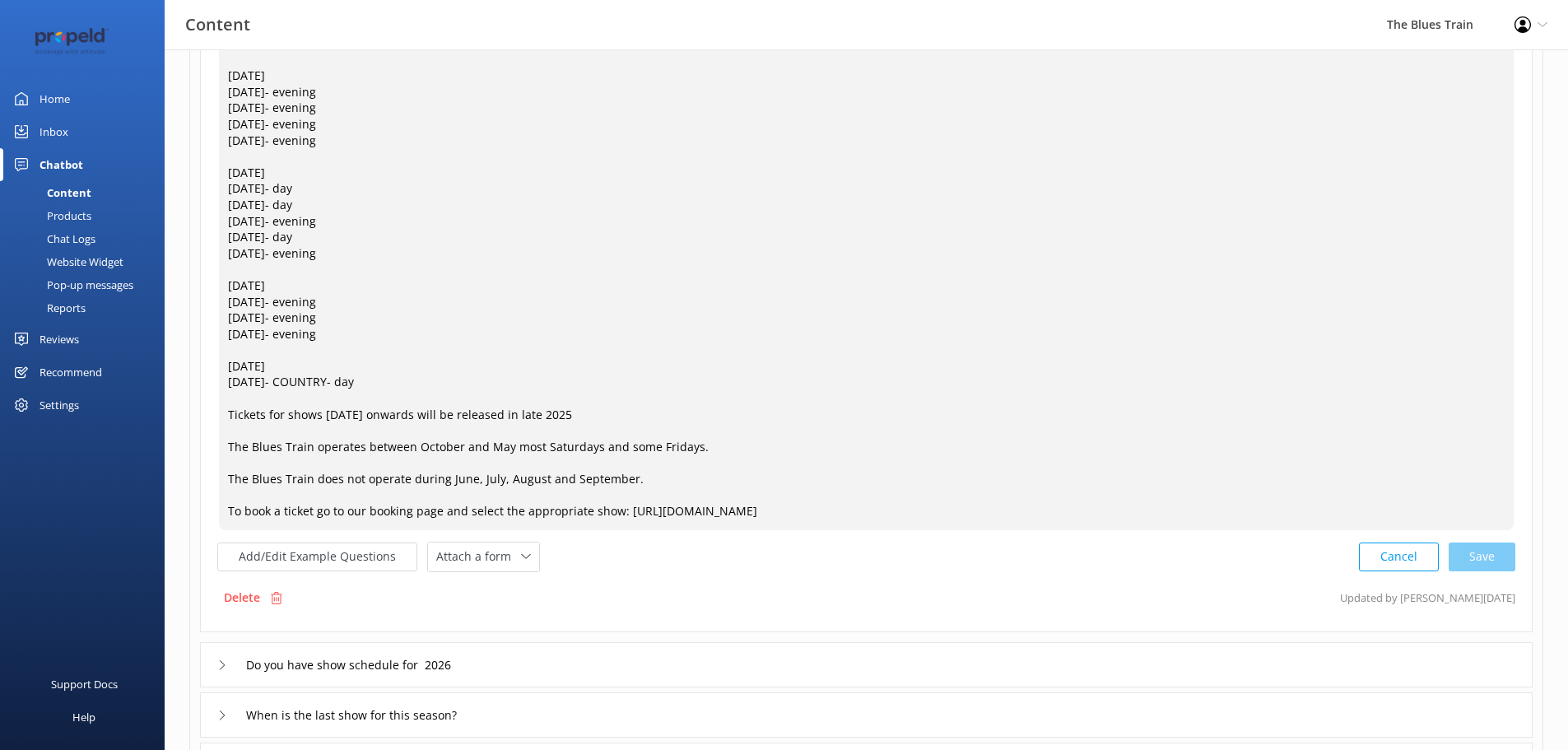
click at [437, 378] on textarea "Shows we currently have the following shows scheduled: [DATE] [DATE]- evening […" at bounding box center [866, 277] width 1294 height 503
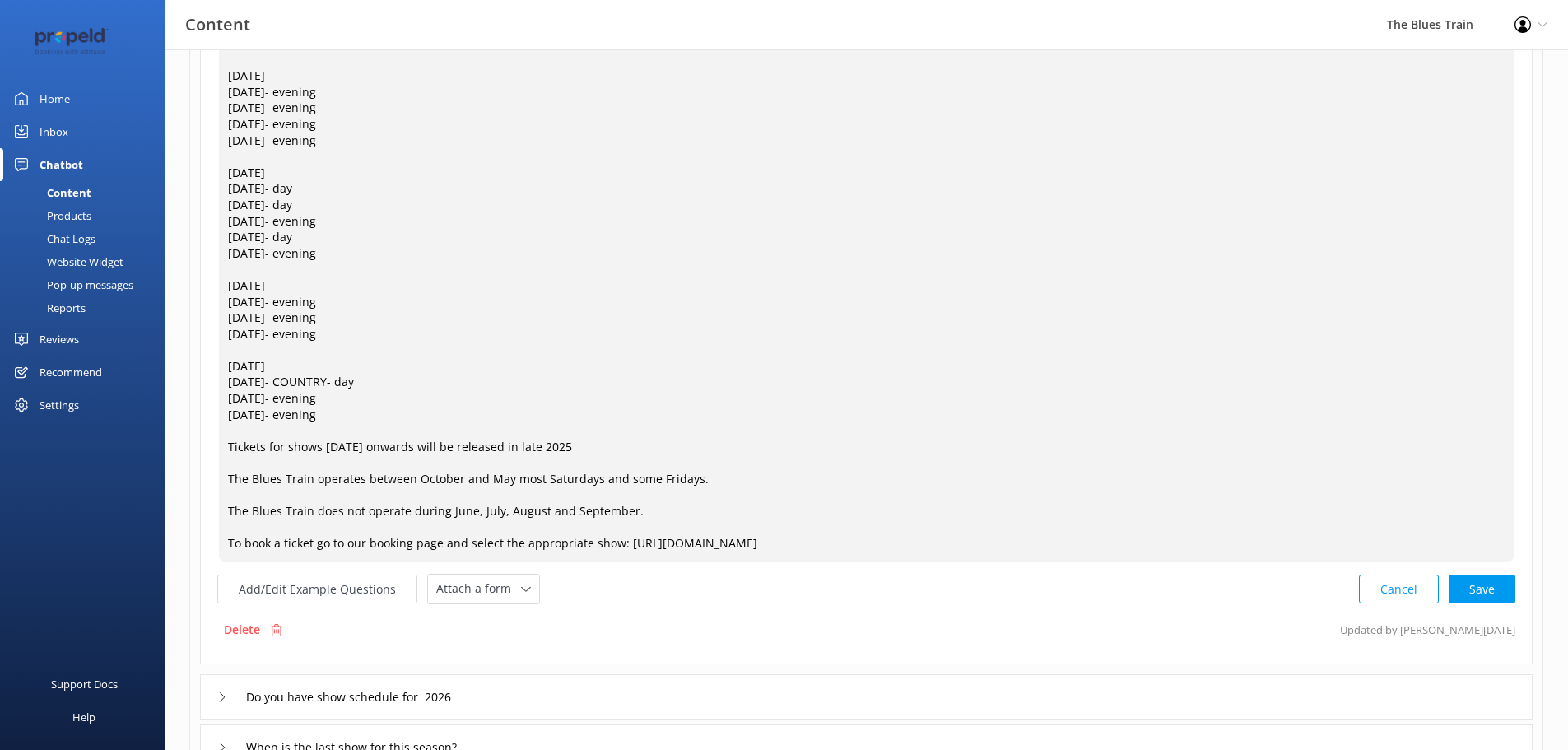
click at [273, 396] on textarea "Shows we currently have the following shows scheduled: [DATE] [DATE]- evening […" at bounding box center [866, 293] width 1294 height 535
click at [417, 416] on textarea "Shows we currently have the following shows scheduled: [DATE] [DATE]- evening […" at bounding box center [866, 293] width 1294 height 535
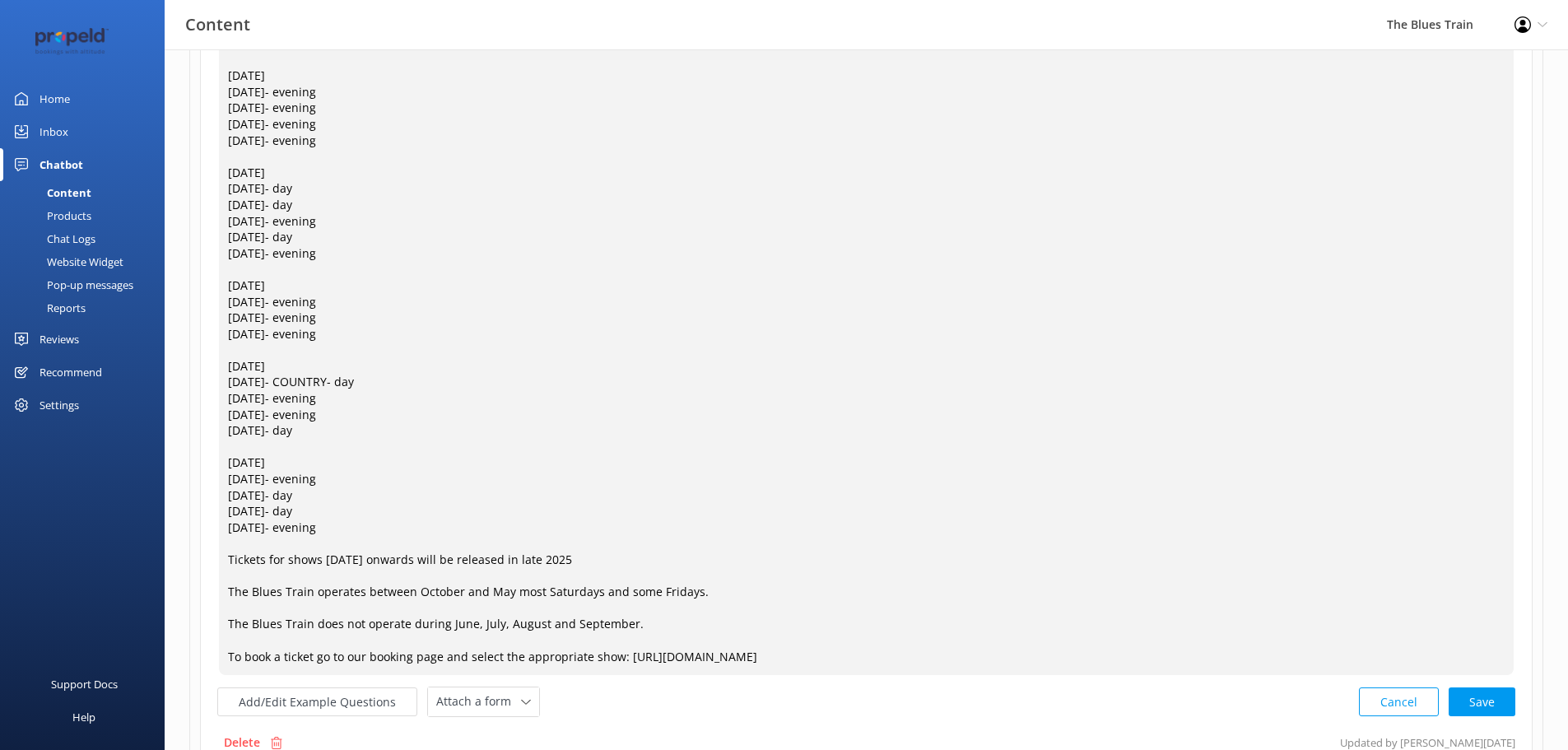
drag, startPoint x: 341, startPoint y: 556, endPoint x: 323, endPoint y: 560, distance: 18.4
click at [323, 560] on textarea "Shows we currently have the following shows scheduled: [DATE] [DATE]- evening […" at bounding box center [866, 350] width 1294 height 649
drag, startPoint x: 575, startPoint y: 560, endPoint x: 525, endPoint y: 560, distance: 50.0
click at [525, 560] on textarea "Shows we currently have the following shows scheduled: [DATE] [DATE]- evening […" at bounding box center [866, 350] width 1294 height 649
type textarea "Shows we currently have the following shows scheduled: [DATE] [DATE]- evening […"
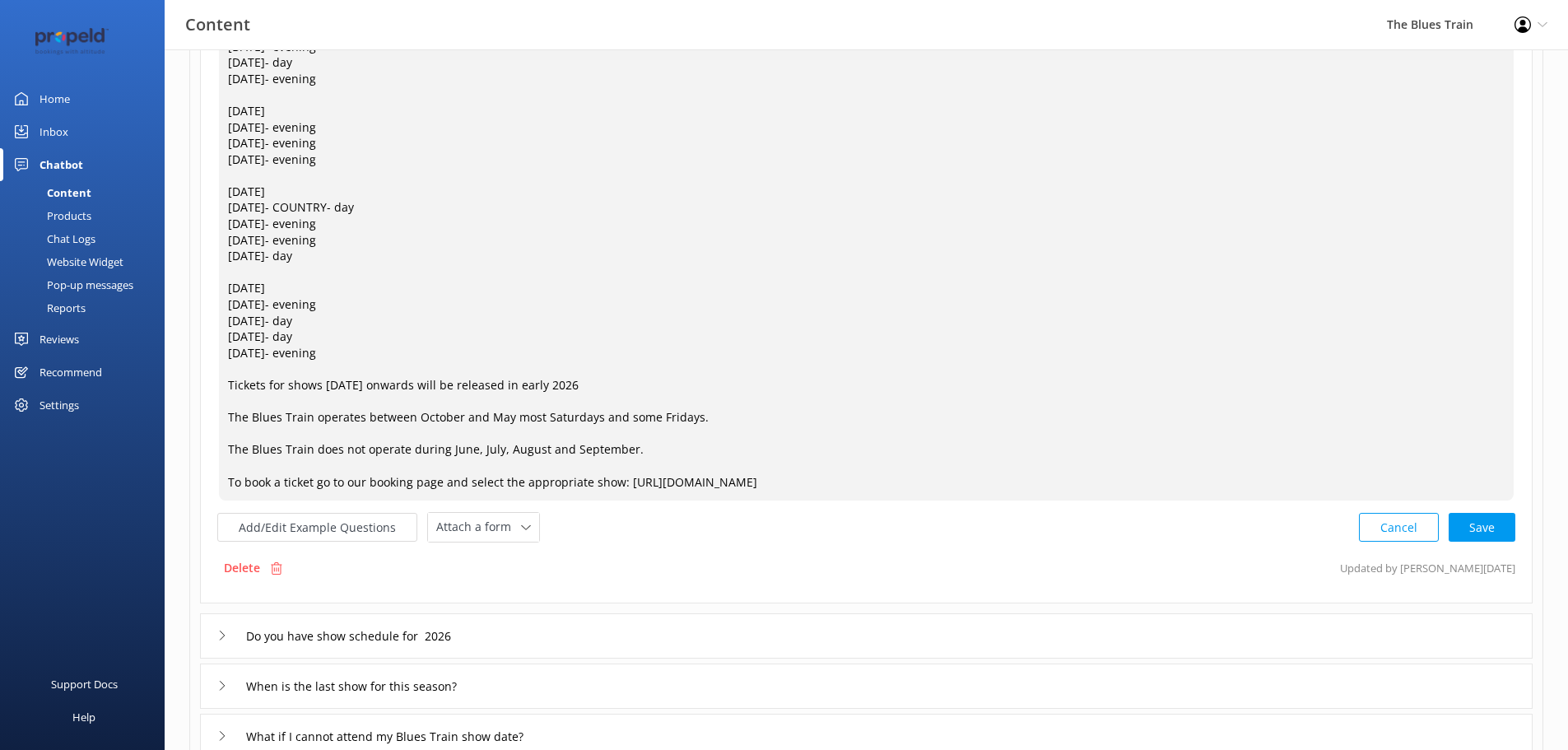
scroll to position [411, 0]
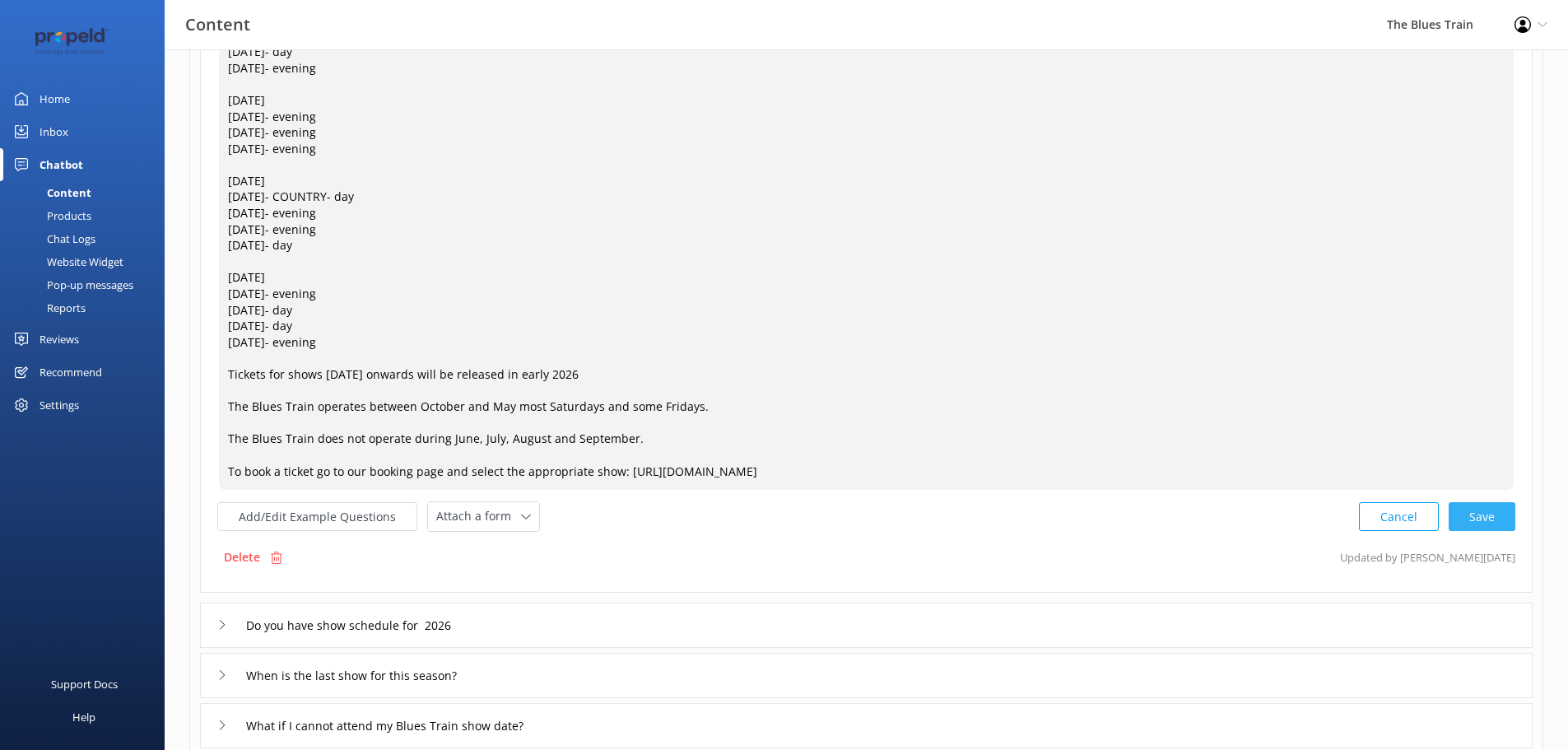
click at [1489, 523] on div "Cancel Save" at bounding box center [1437, 517] width 156 height 30
click at [548, 626] on div "Do you have show schedule for 2026" at bounding box center [866, 624] width 1333 height 46
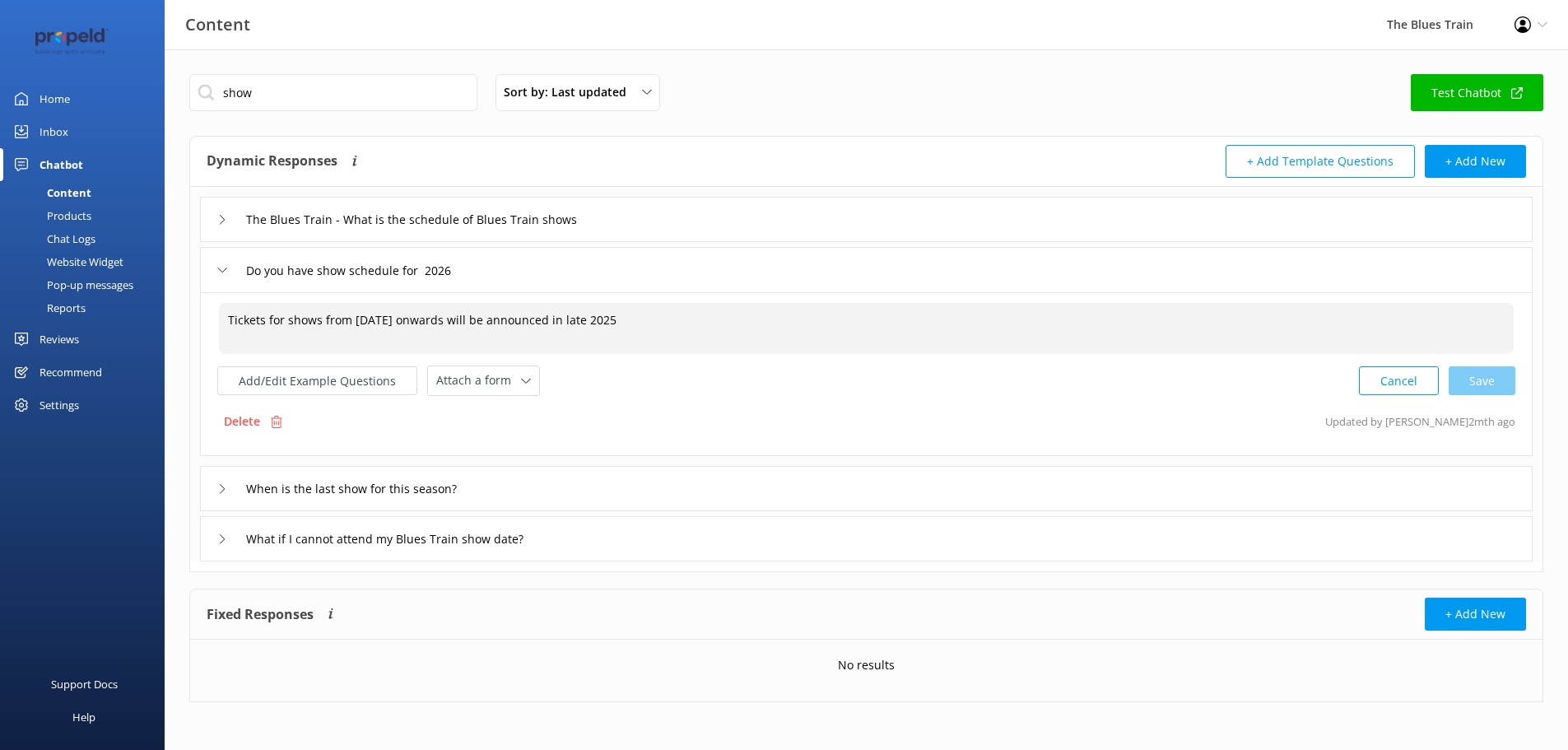
click at [371, 316] on textarea "Tickets for shows from [DATE] onwards will be announced in late 2025" at bounding box center [866, 328] width 1294 height 51
click at [369, 319] on textarea "Tickets for shows from [DATE] onwards will be announced in late 2025" at bounding box center [866, 328] width 1294 height 51
click at [619, 319] on textarea "Tickets for shows from [DATE] onwards will be announced in late 2025" at bounding box center [866, 328] width 1294 height 51
click at [1502, 378] on div "Cancel Loading.." at bounding box center [1437, 379] width 156 height 30
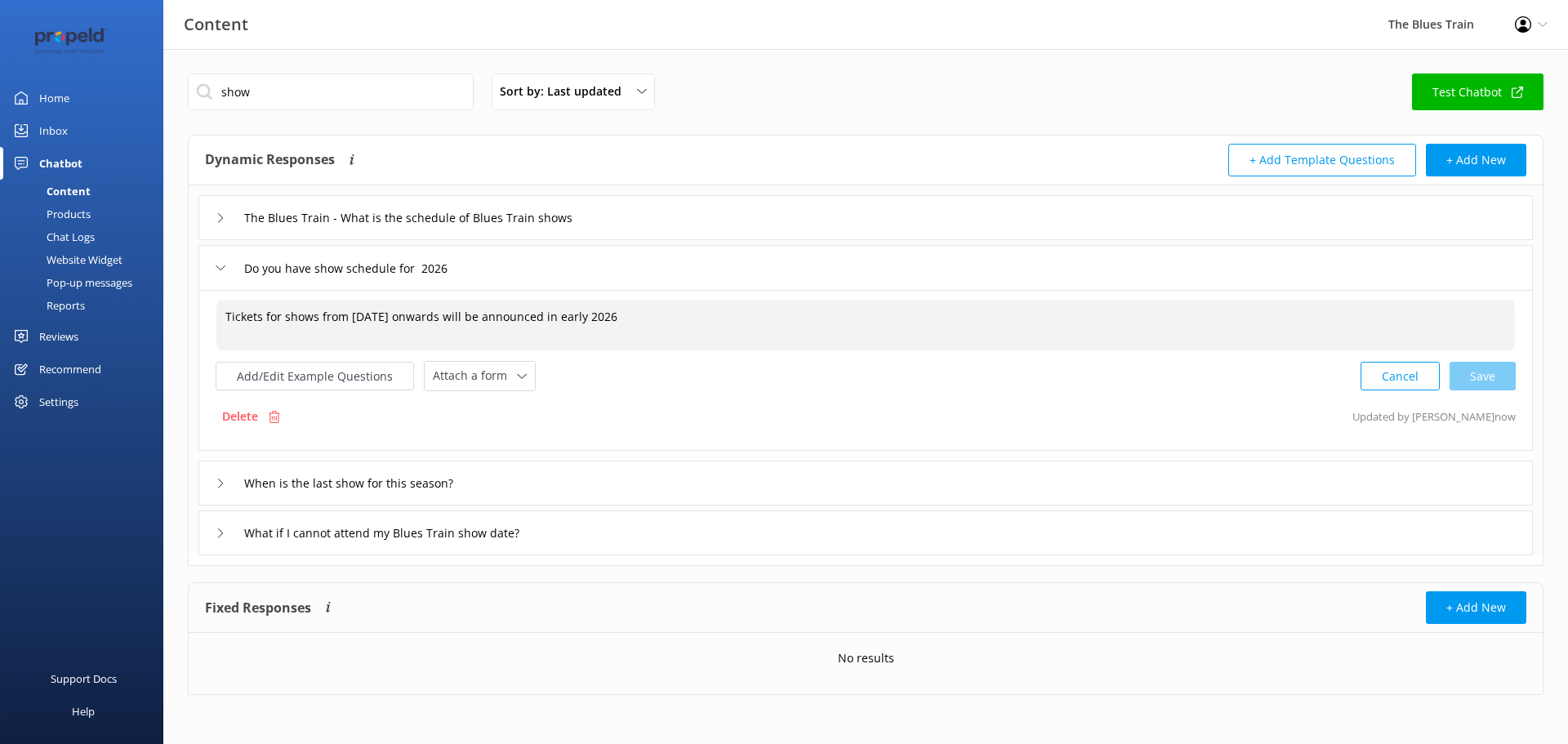
type textarea "Tickets for shows from [DATE] onwards will be announced in early 2026"
click at [230, 213] on div "The Blues Train - What is the schedule of Blues Train shows" at bounding box center [418, 217] width 405 height 27
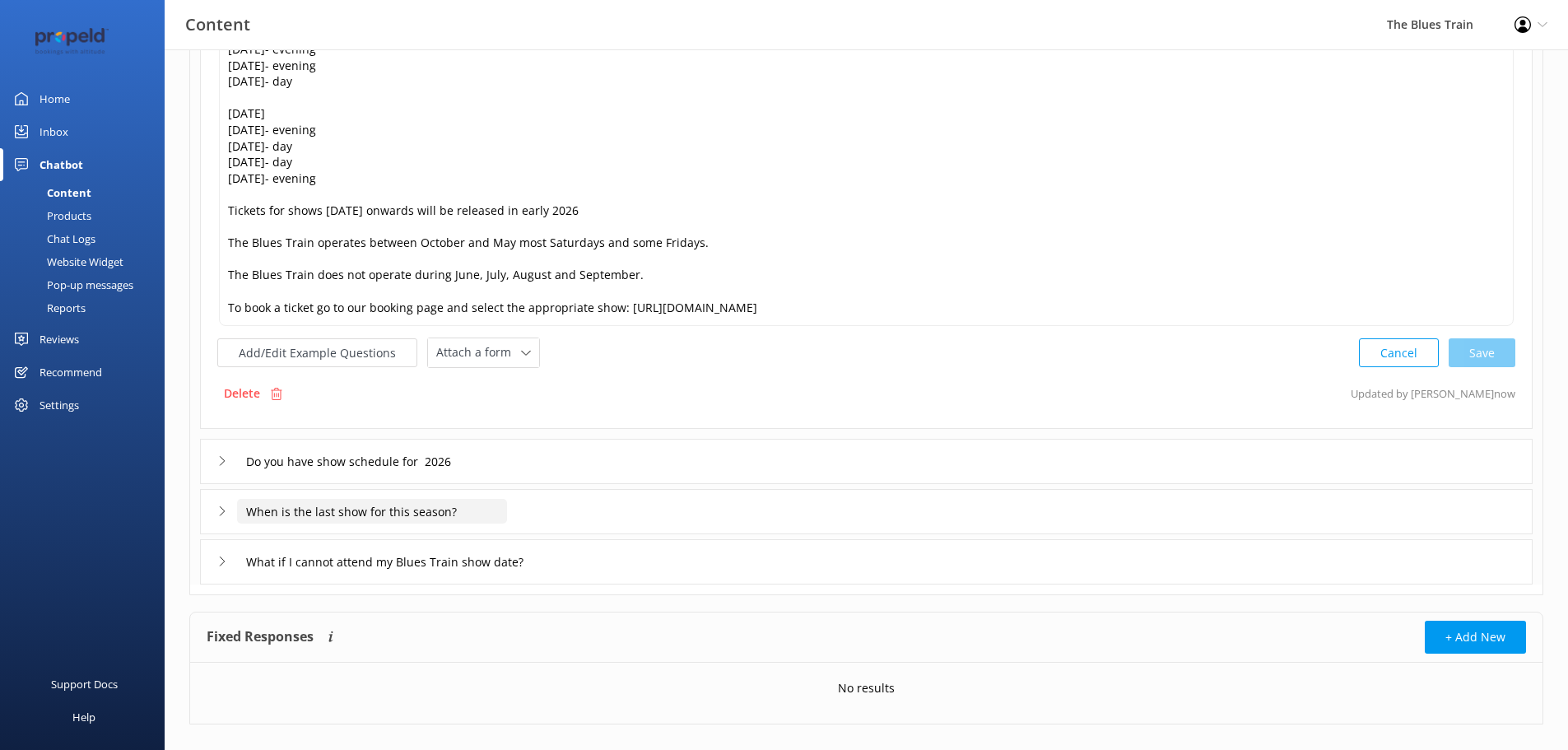
scroll to position [599, 0]
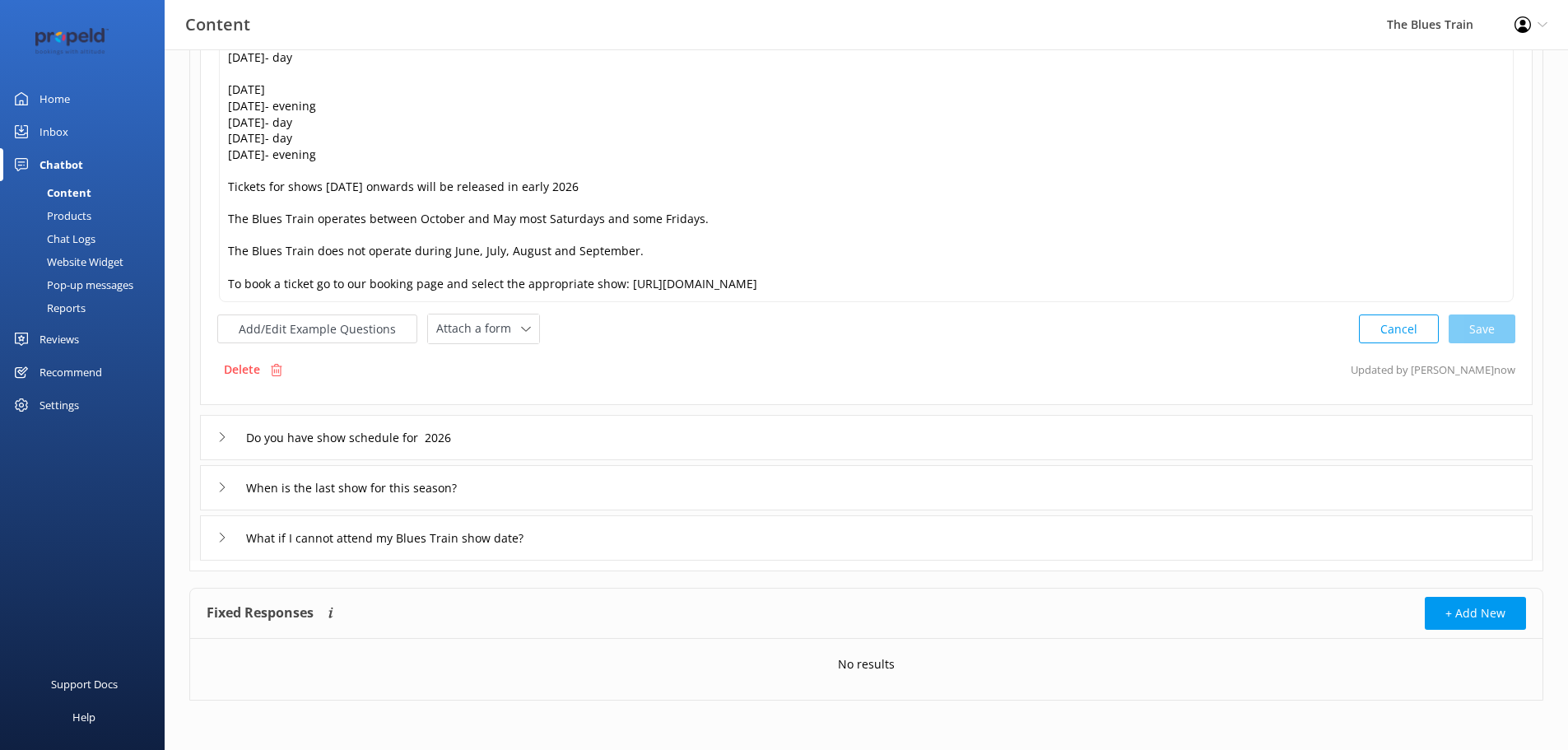
click at [208, 470] on div "When is the last show for this season?" at bounding box center [866, 487] width 1333 height 46
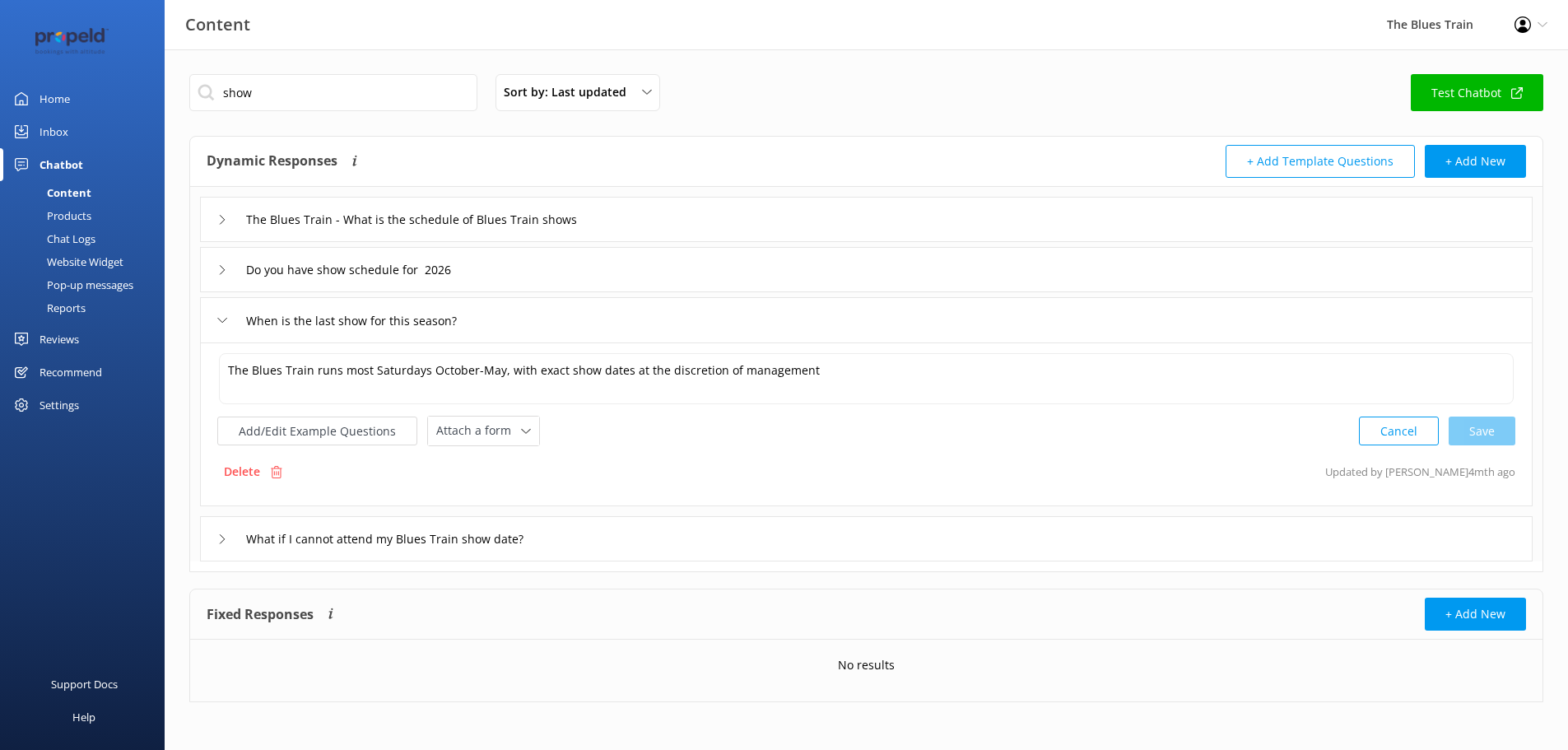
click at [221, 538] on icon at bounding box center [222, 539] width 10 height 10
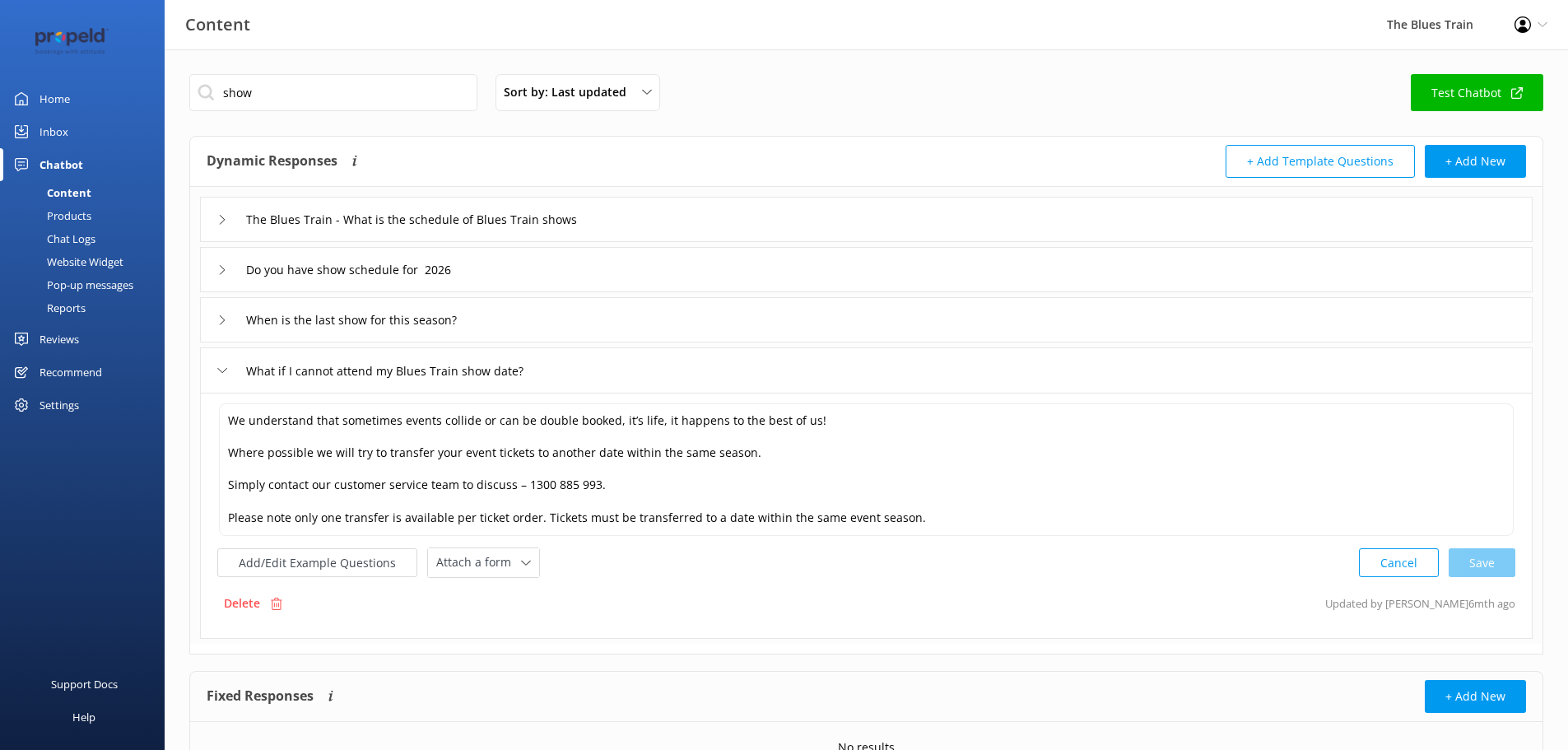
click at [75, 137] on link "Inbox" at bounding box center [82, 131] width 164 height 33
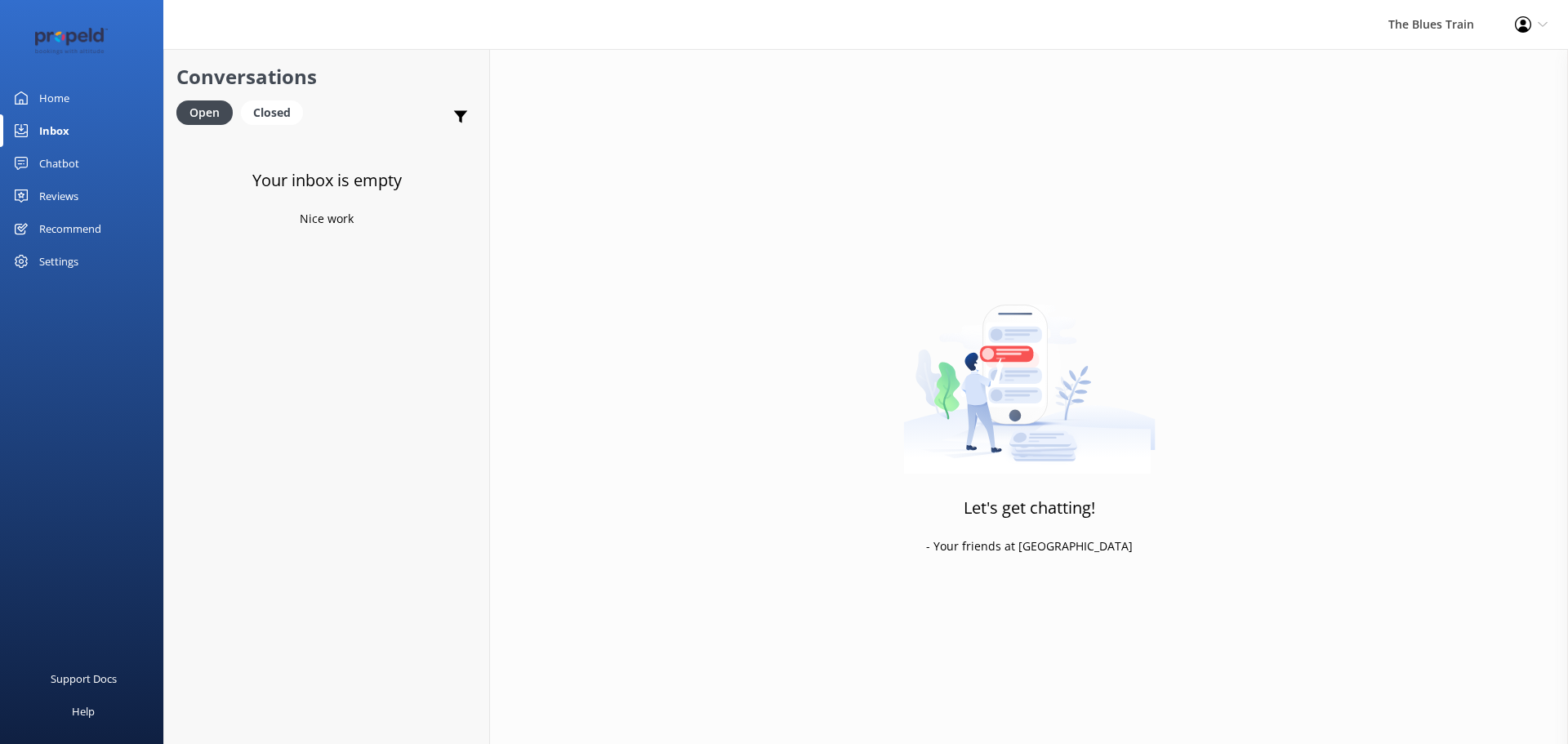
click at [83, 93] on link "Home" at bounding box center [82, 98] width 163 height 33
